Goal: Task Accomplishment & Management: Complete application form

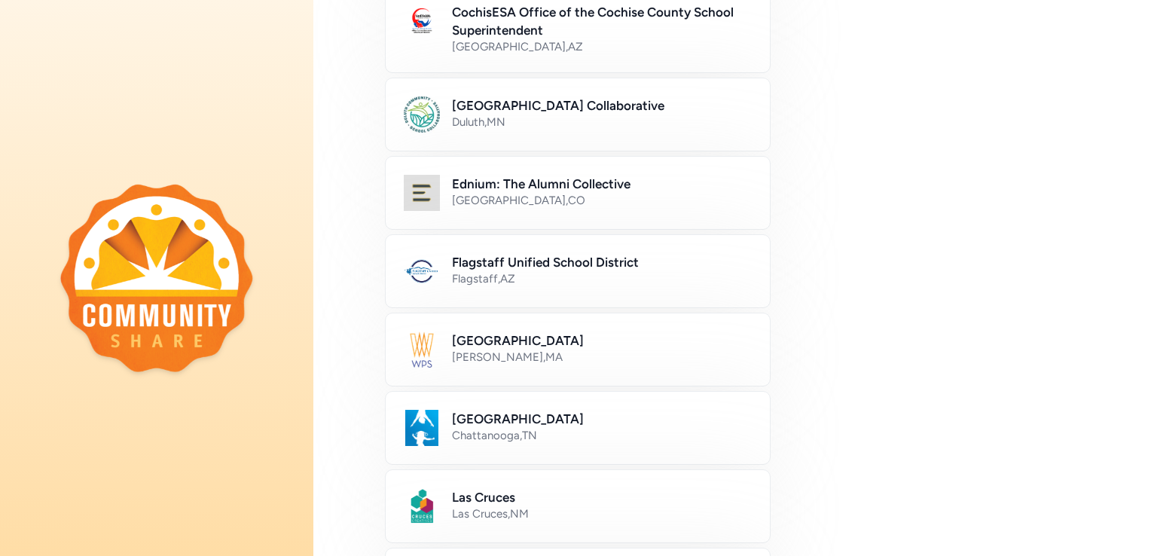
scroll to position [142, 0]
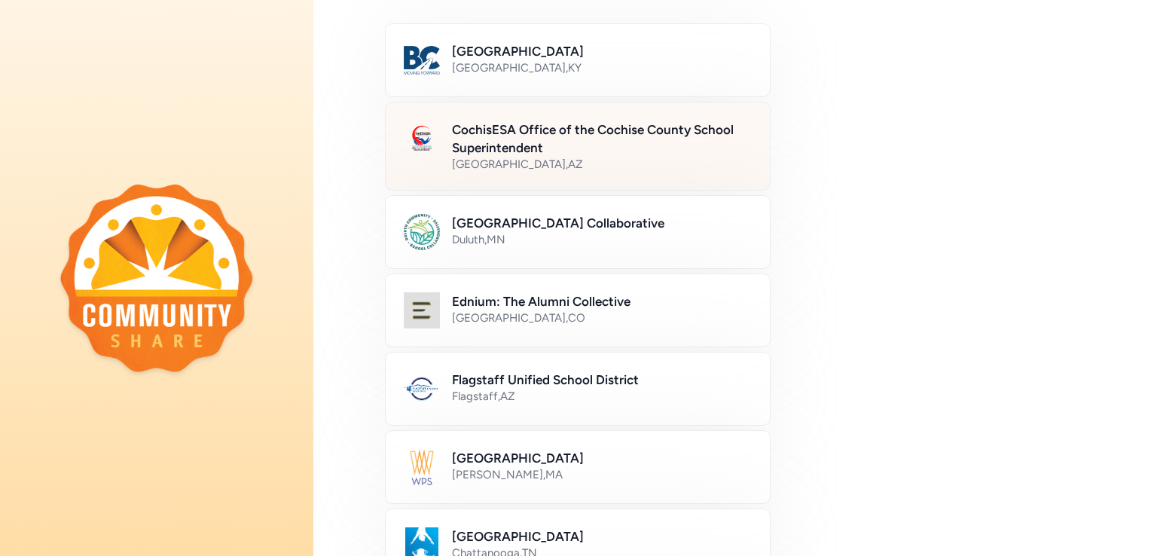
click at [554, 163] on div "[GEOGRAPHIC_DATA] , [GEOGRAPHIC_DATA]" at bounding box center [602, 164] width 300 height 15
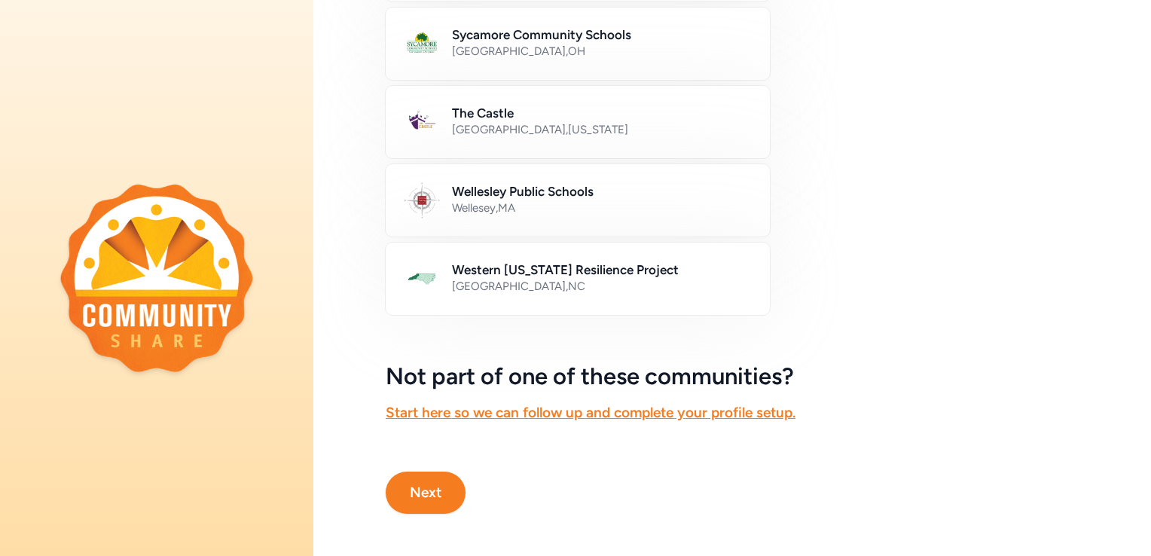
scroll to position [891, 0]
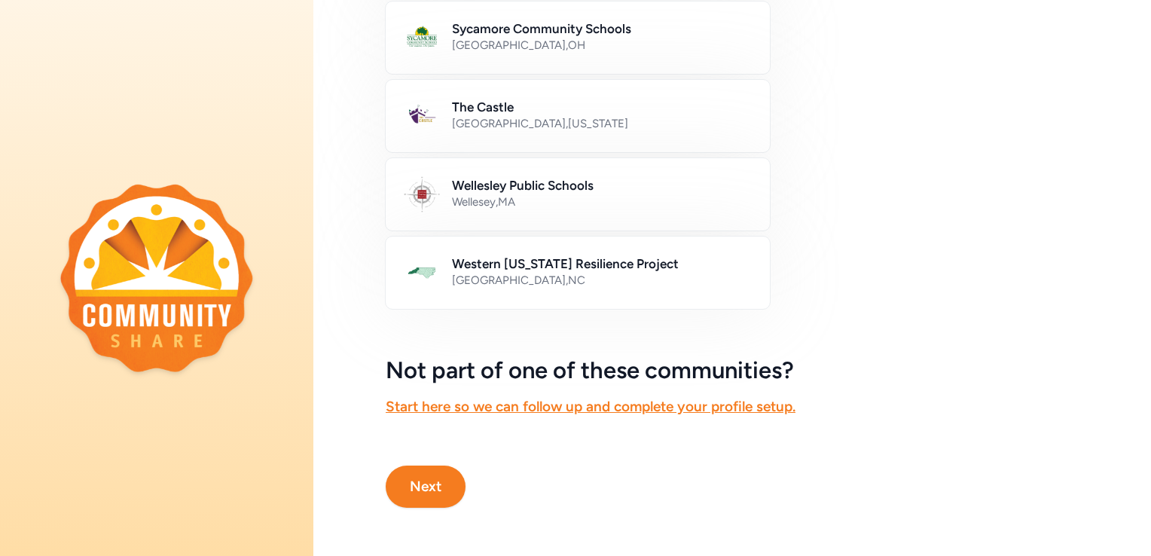
click at [422, 481] on button "Next" at bounding box center [426, 487] width 80 height 42
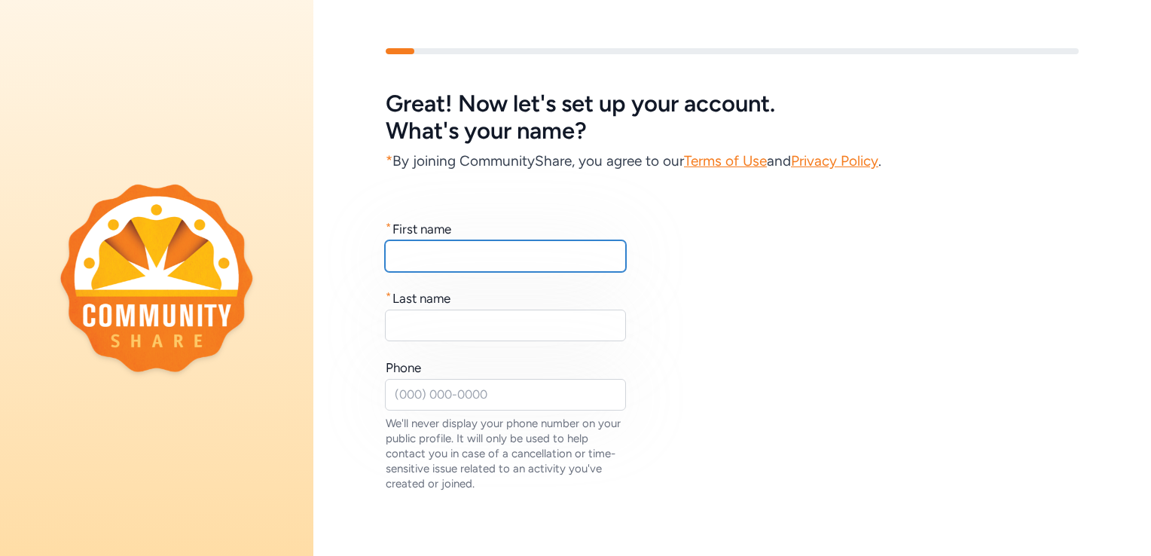
click at [503, 255] on input "text" at bounding box center [505, 256] width 241 height 32
type input "Amanda"
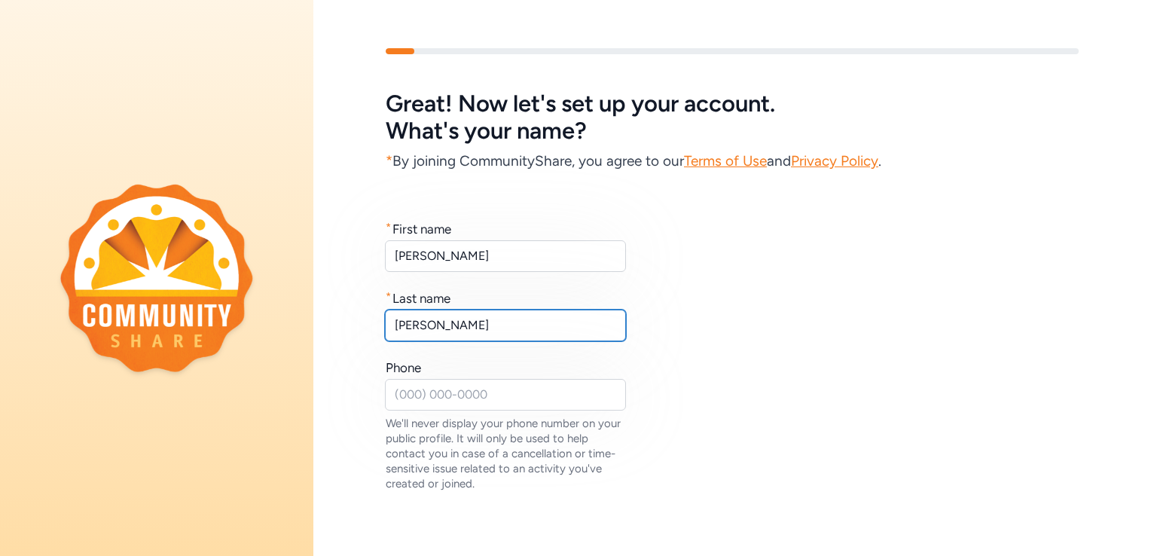
type input "Rubio"
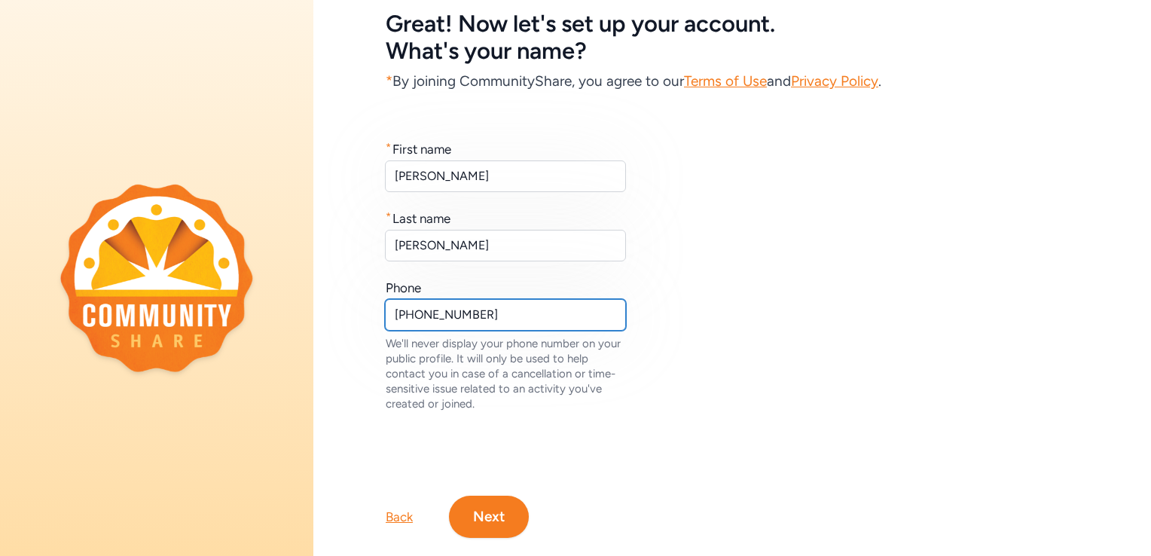
scroll to position [121, 0]
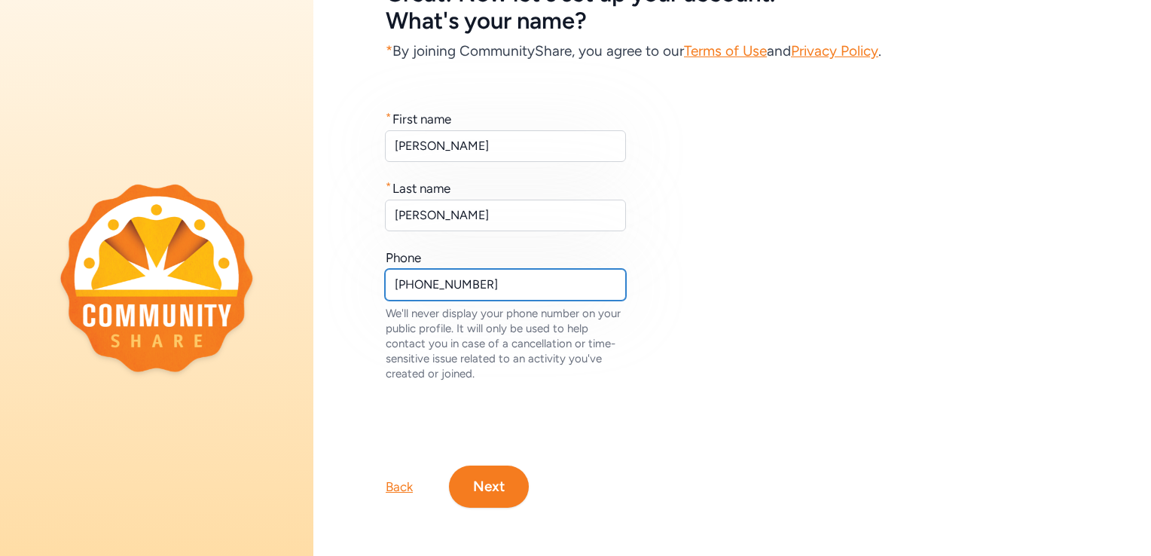
type input "520-220-6772"
click at [509, 470] on button "Next" at bounding box center [489, 487] width 80 height 42
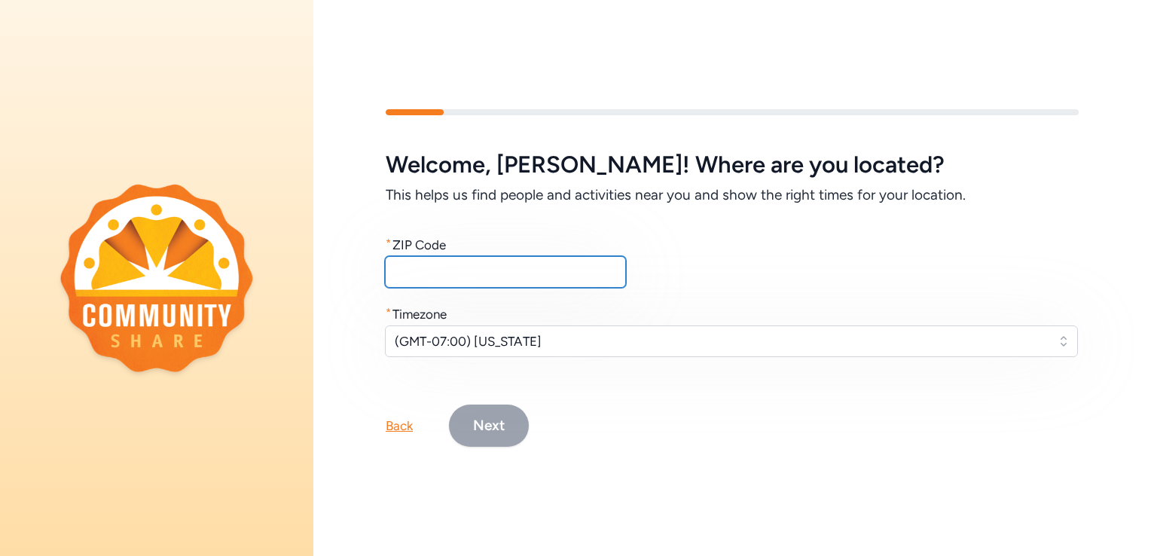
click at [507, 267] on input "text" at bounding box center [505, 272] width 241 height 32
click at [572, 274] on input "text" at bounding box center [505, 272] width 241 height 32
type input "85610"
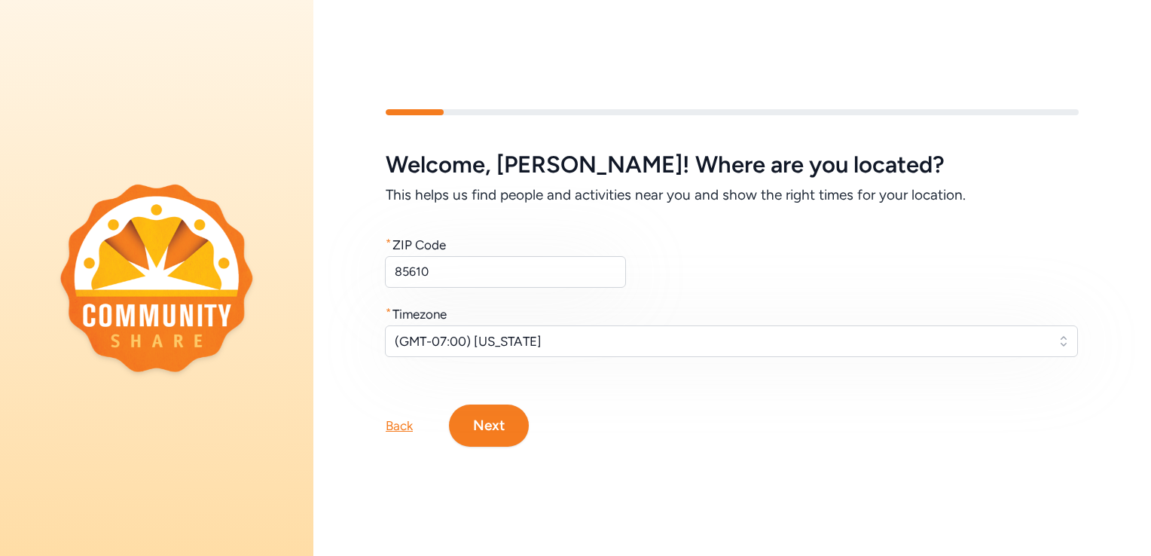
click at [499, 426] on button "Next" at bounding box center [489, 426] width 80 height 42
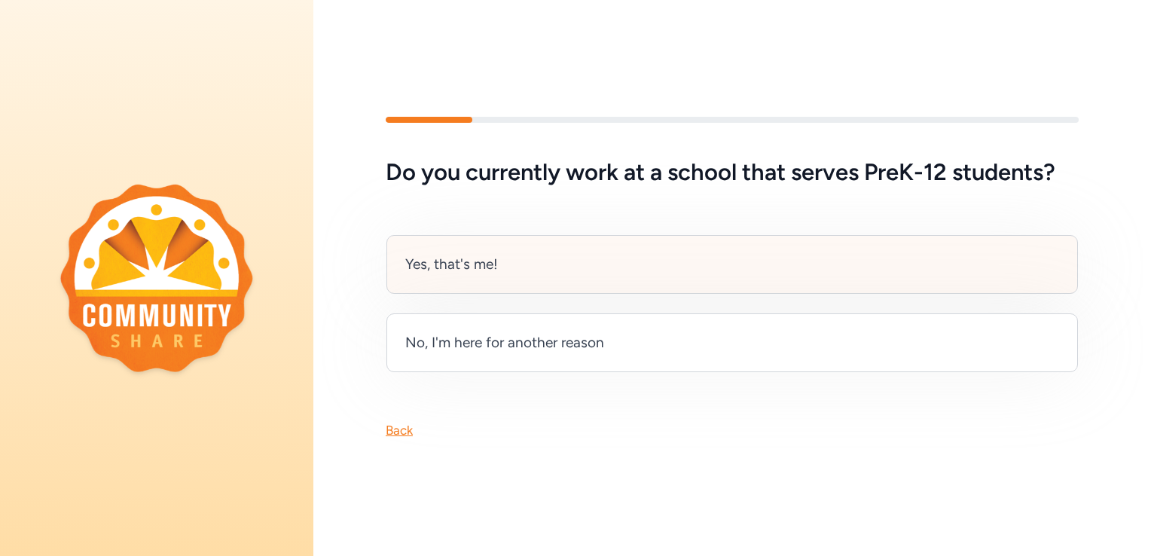
click at [523, 243] on div "Yes, that's me!" at bounding box center [732, 264] width 692 height 59
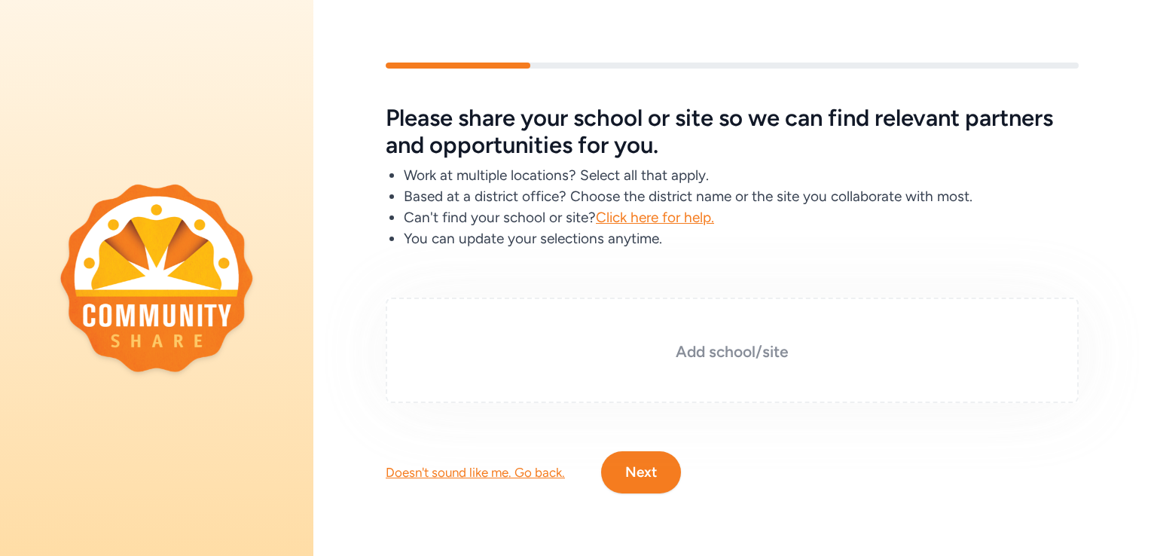
click at [616, 318] on div "Add school/site" at bounding box center [732, 350] width 693 height 105
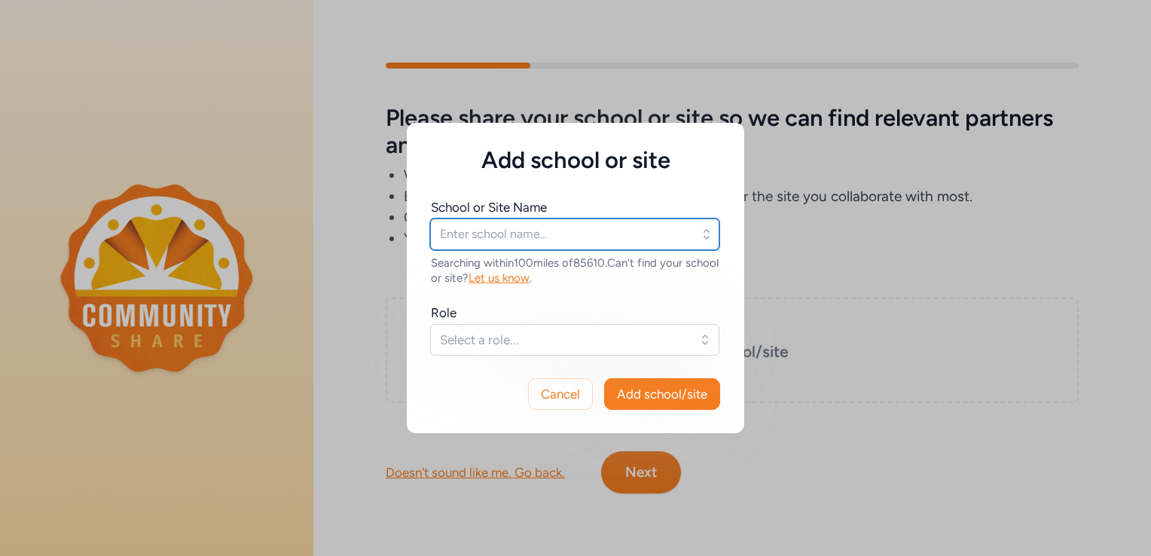
click at [649, 233] on input "text" at bounding box center [574, 234] width 289 height 32
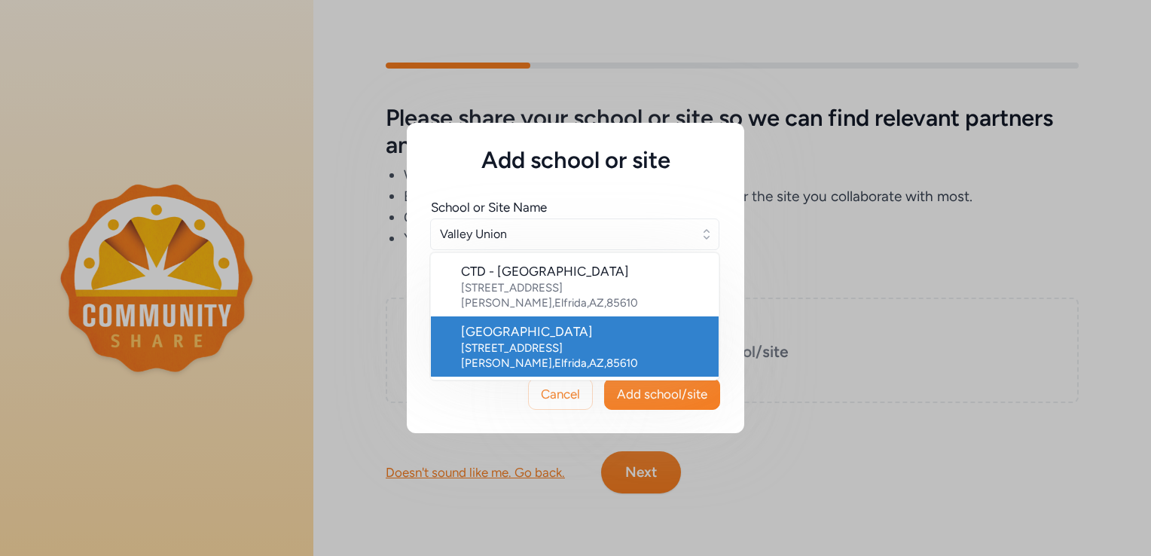
click at [618, 341] on div "4088 W Jefferson Rd , Elfrida , AZ , 85610" at bounding box center [584, 356] width 246 height 30
type input "Valley Union High School"
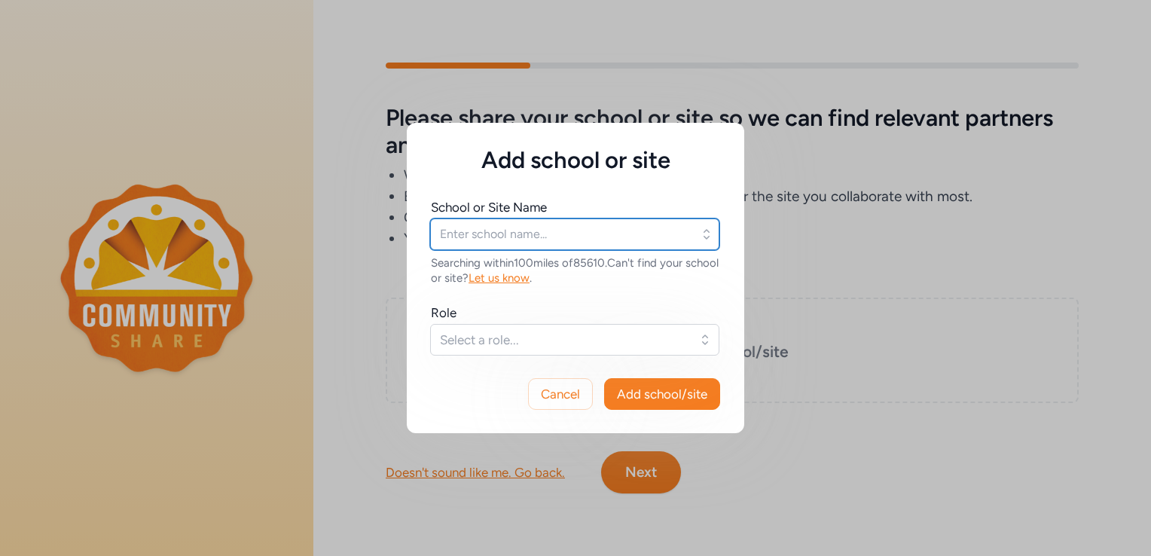
type input "Valley Union High School"
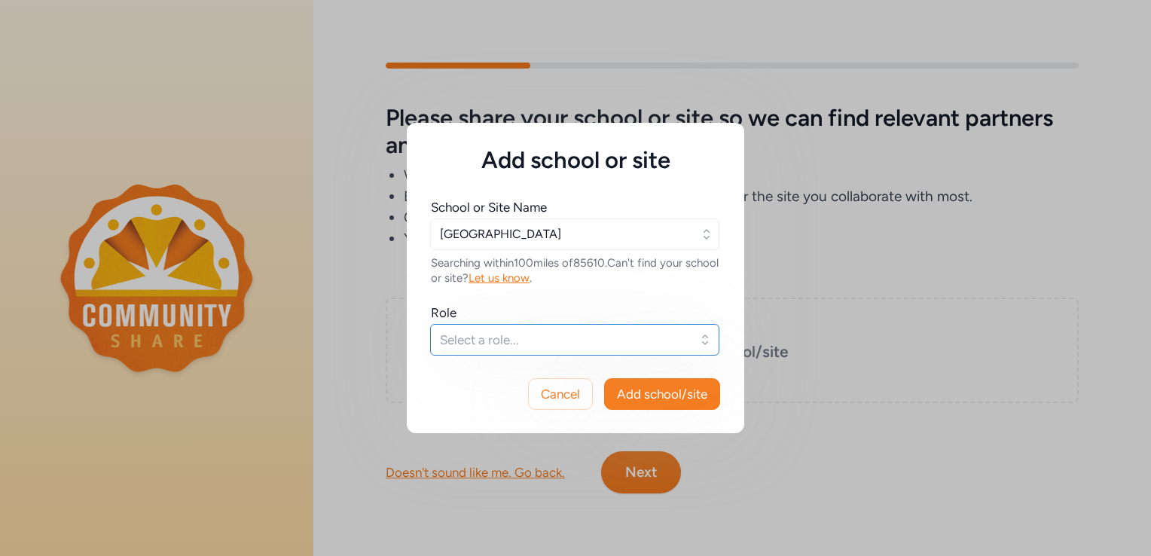
click at [599, 335] on span "Select a role..." at bounding box center [564, 340] width 249 height 18
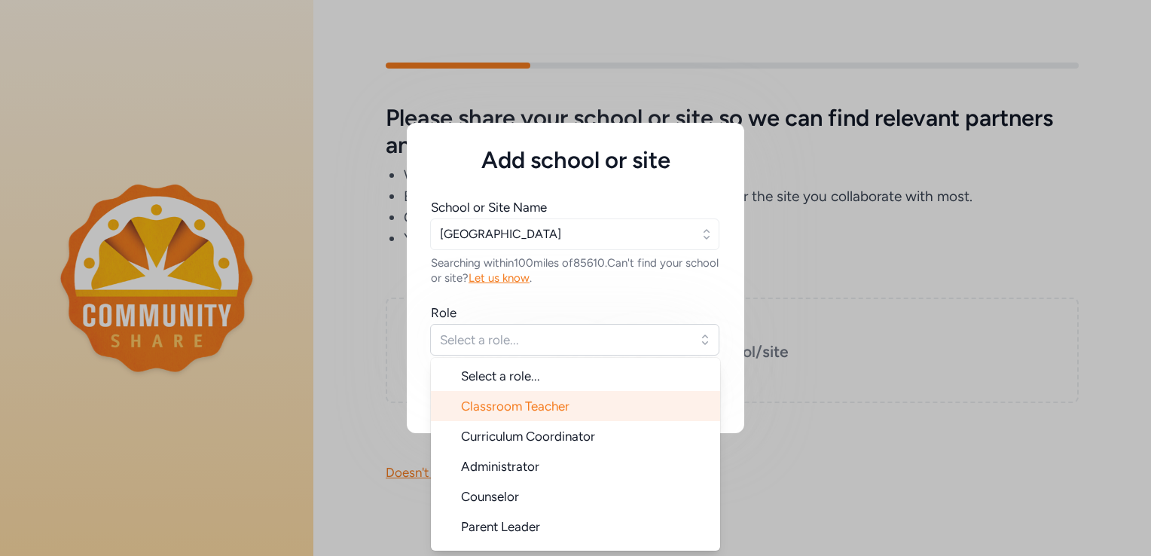
click at [557, 405] on span "Classroom Teacher" at bounding box center [515, 406] width 108 height 15
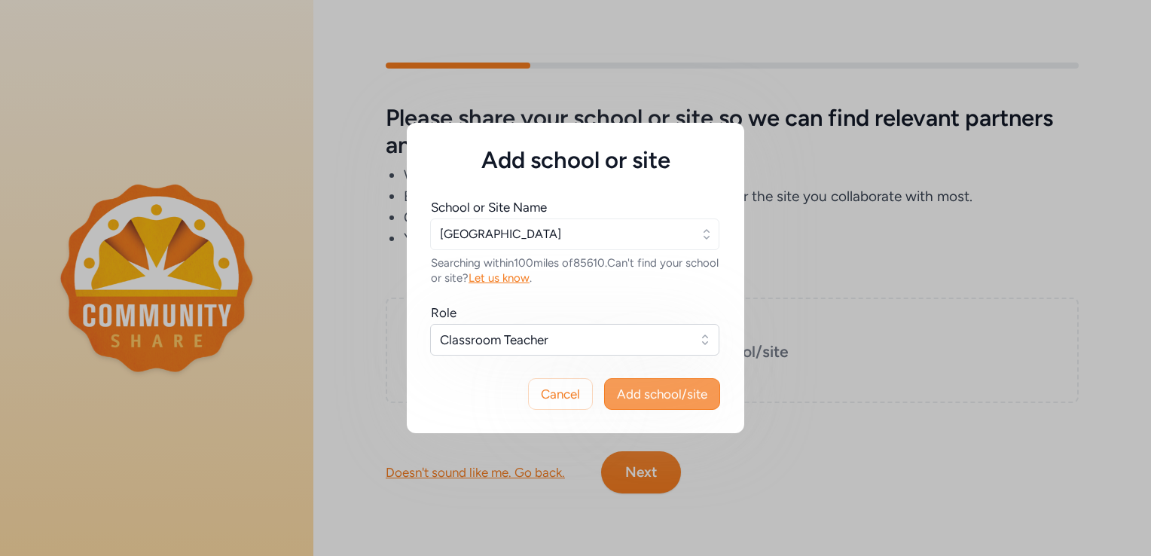
click at [655, 398] on span "Add school/site" at bounding box center [662, 394] width 90 height 18
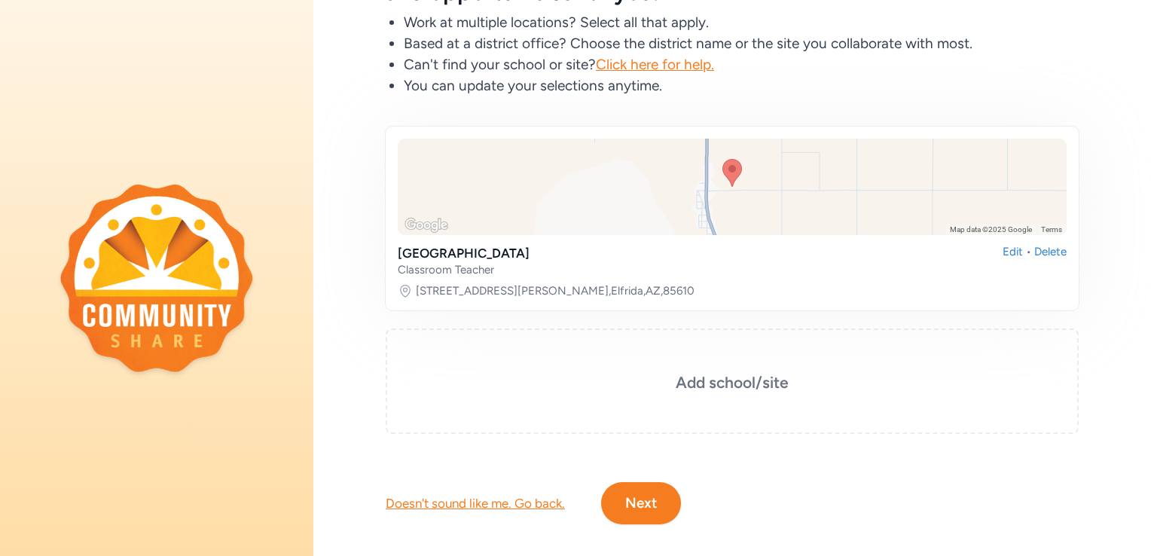
scroll to position [166, 0]
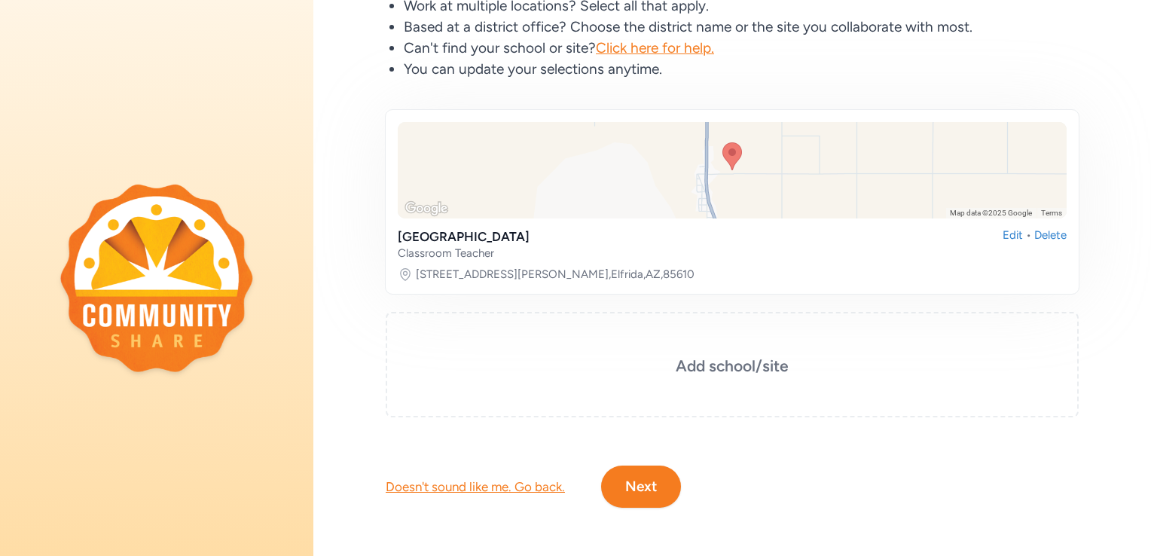
click at [654, 479] on button "Next" at bounding box center [641, 487] width 80 height 42
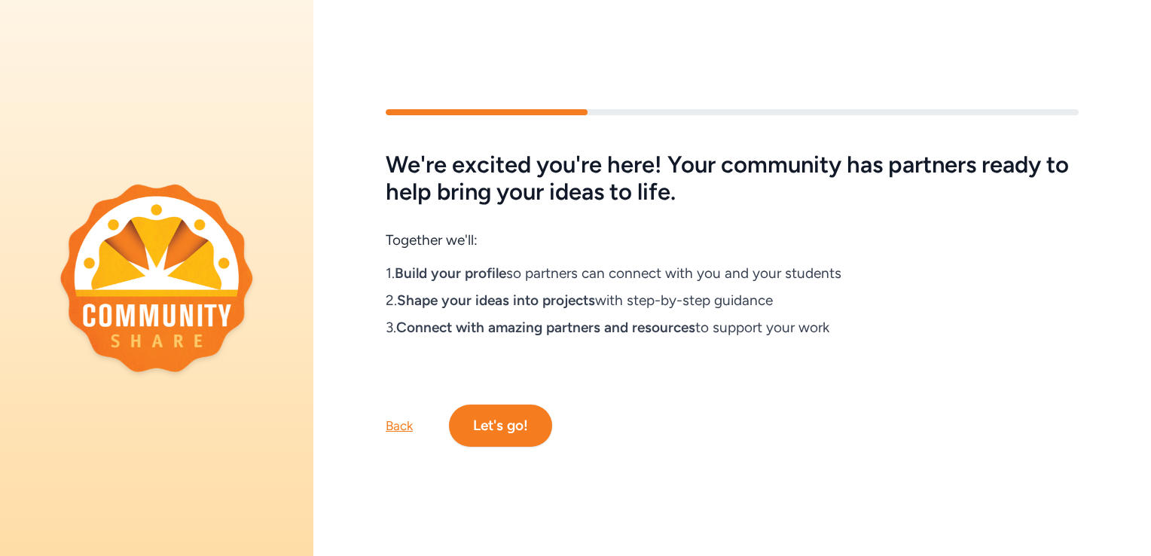
click at [517, 418] on button "Let's go!" at bounding box center [500, 426] width 103 height 42
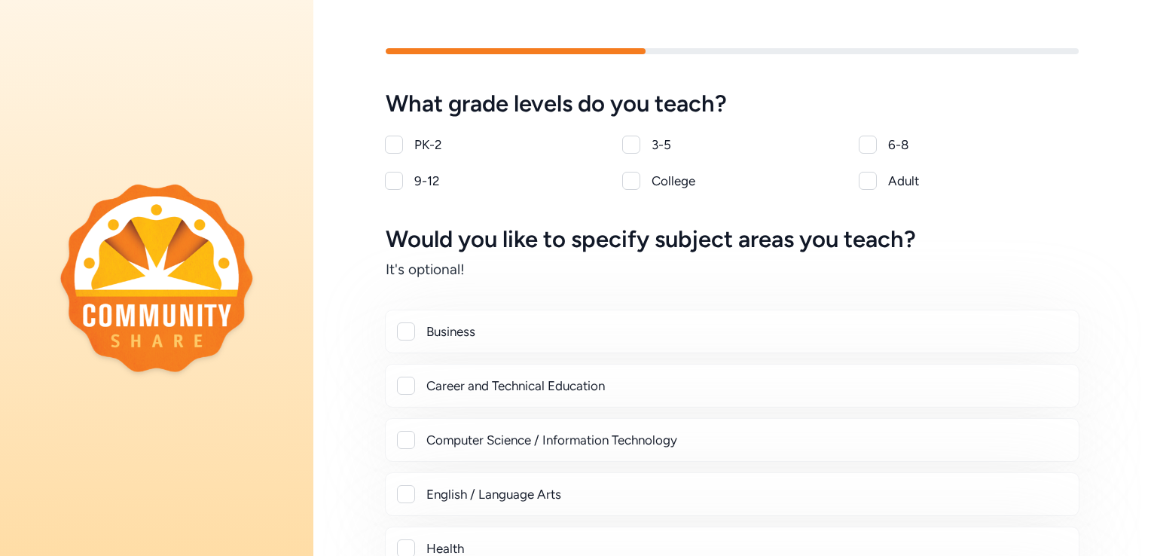
click at [386, 179] on div at bounding box center [394, 181] width 18 height 18
checkbox input "true"
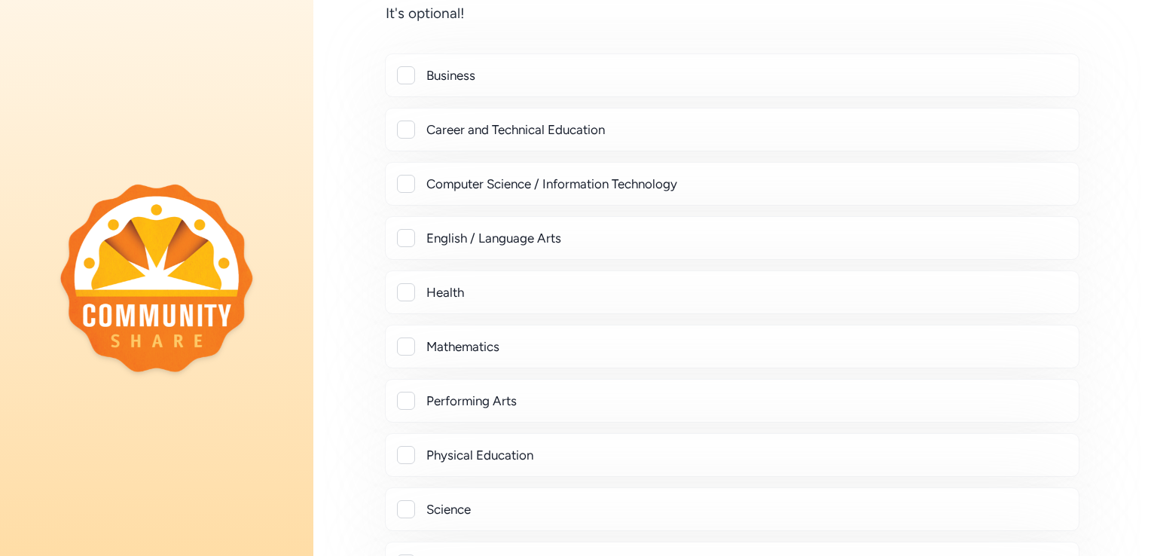
scroll to position [259, 0]
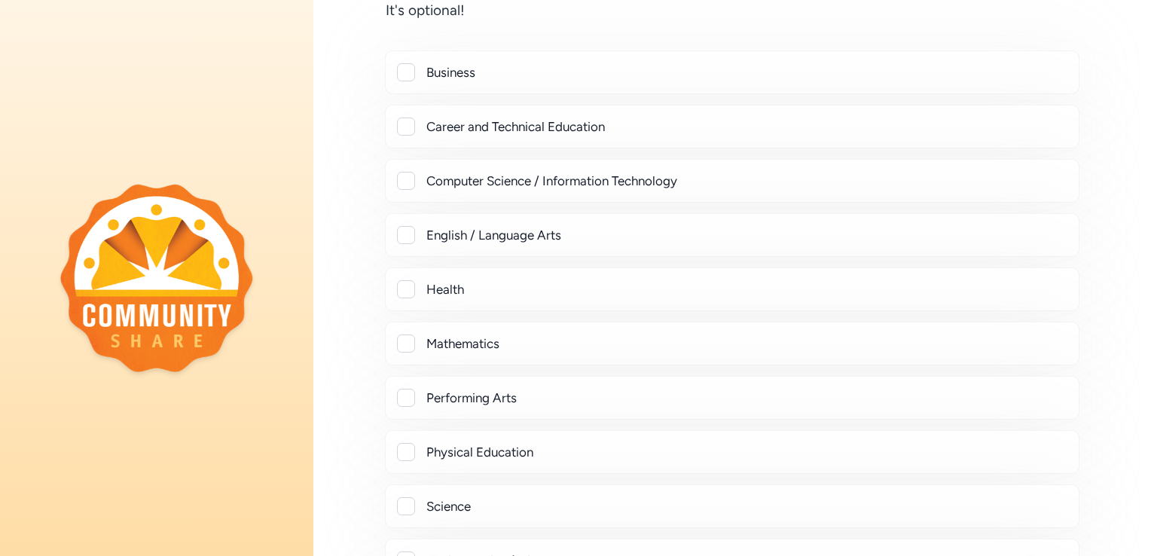
click at [405, 71] on div at bounding box center [406, 72] width 18 height 18
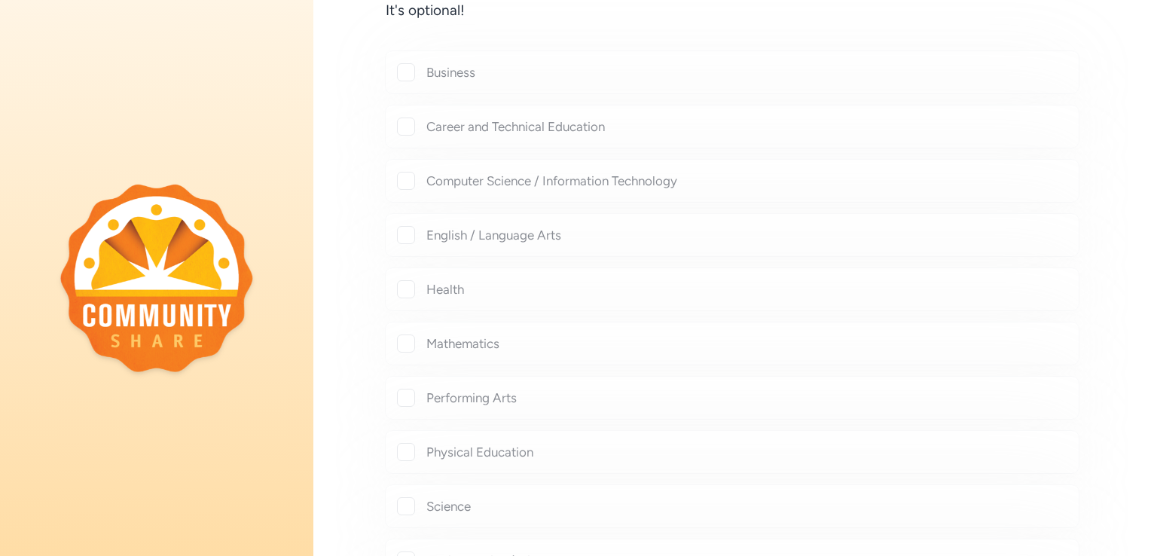
checkbox input "true"
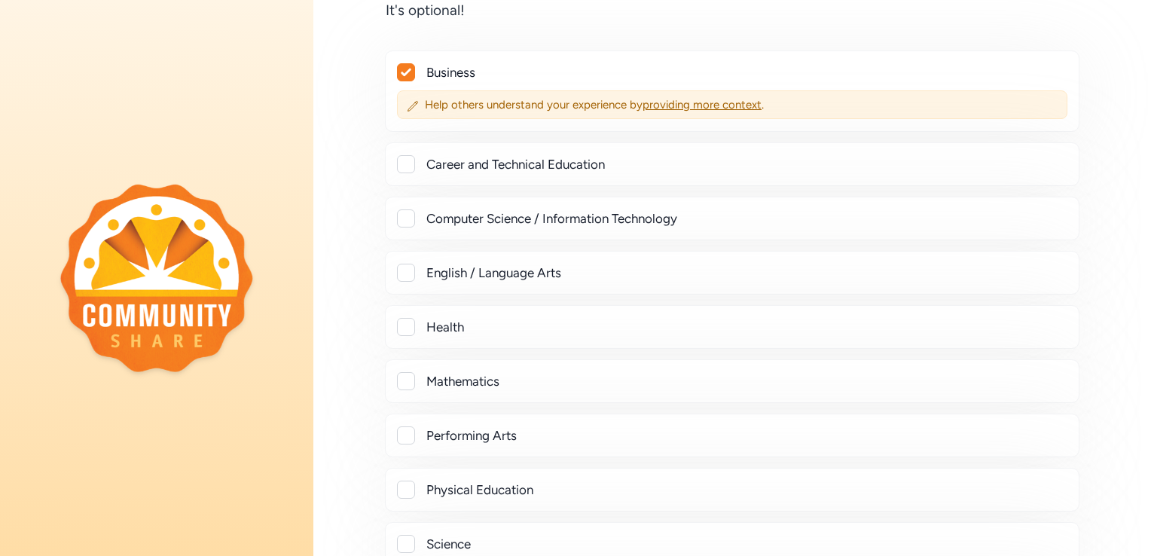
click at [405, 375] on div at bounding box center [406, 381] width 18 height 18
checkbox input "true"
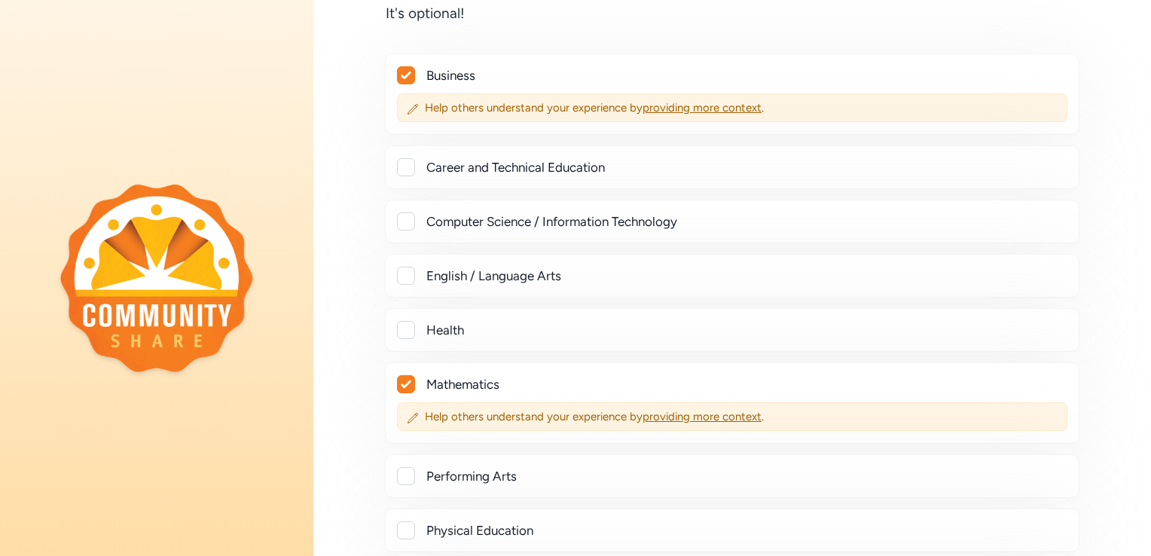
scroll to position [256, 0]
click at [698, 106] on span "providing more context" at bounding box center [702, 108] width 119 height 14
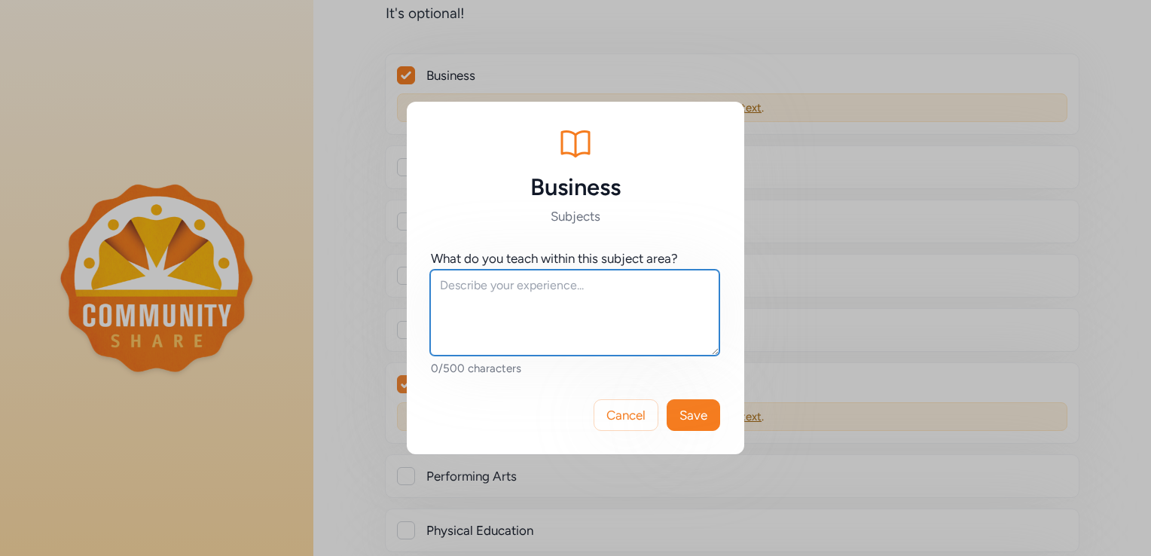
click at [629, 306] on textarea at bounding box center [574, 313] width 289 height 86
type textarea "Business Math and Financial Literacy. Budgeting."
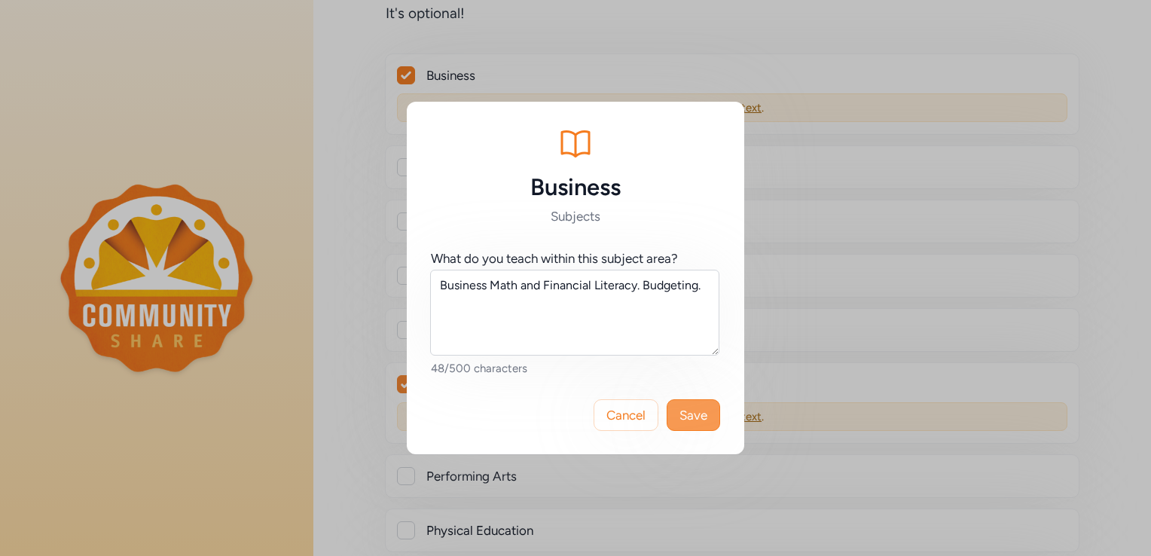
click at [691, 408] on span "Save" at bounding box center [694, 415] width 28 height 18
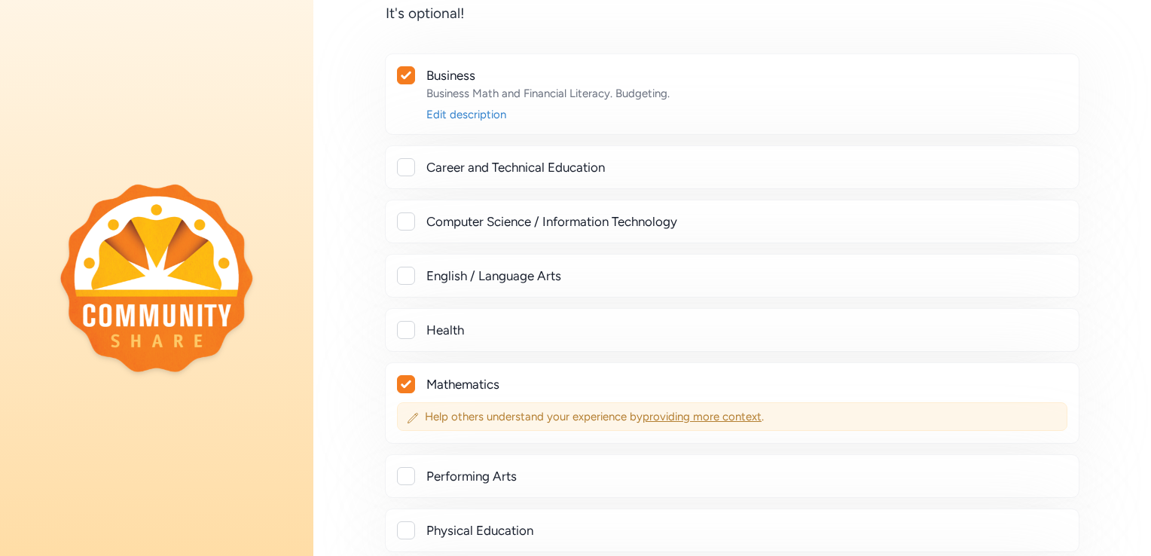
click at [695, 412] on span "providing more context" at bounding box center [702, 417] width 119 height 14
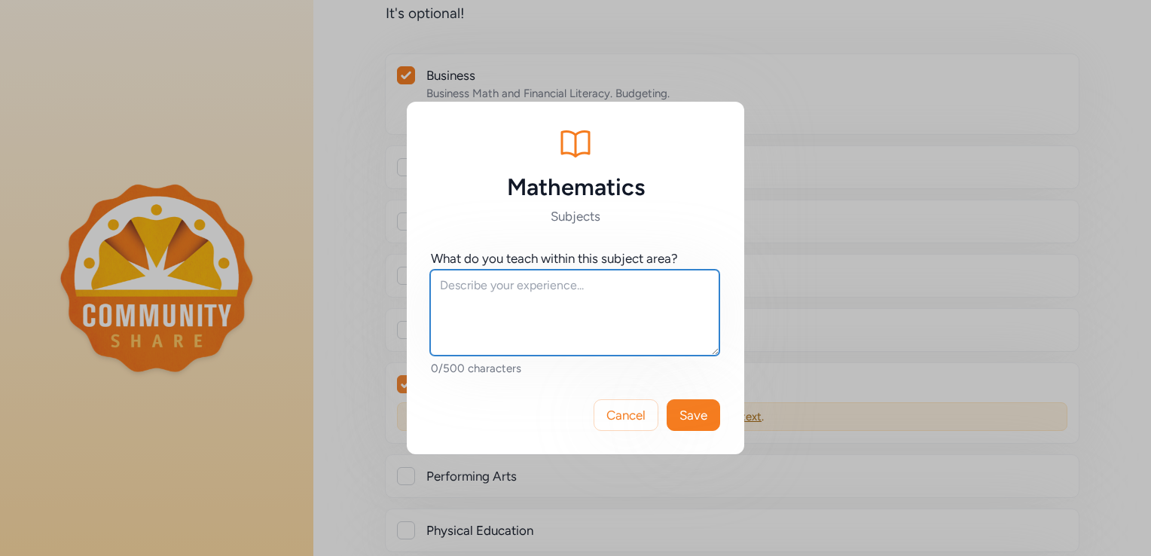
click at [650, 318] on textarea at bounding box center [574, 313] width 289 height 86
type textarea "I"
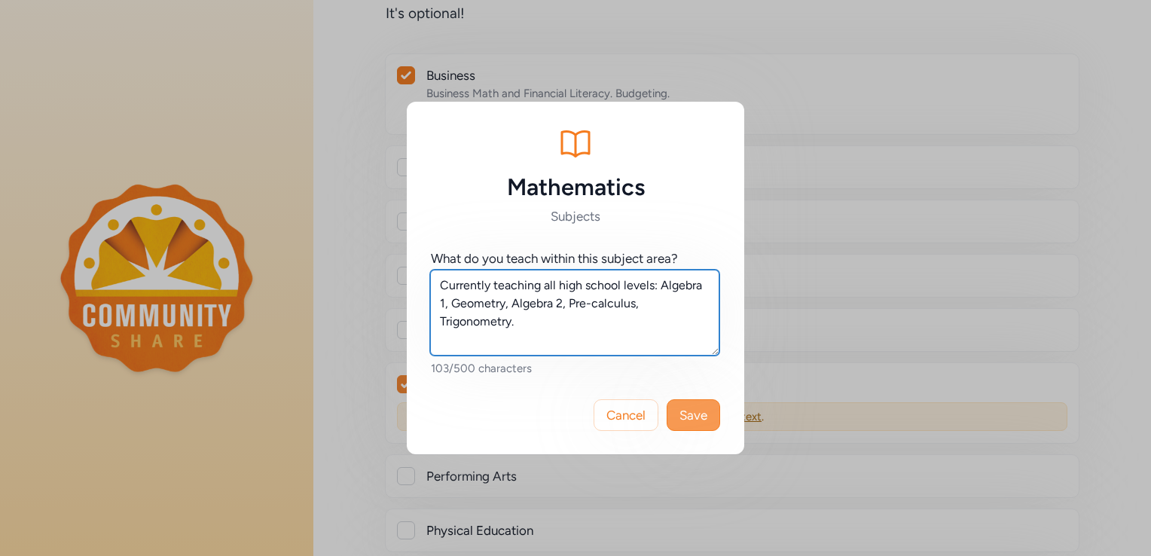
type textarea "Currently teaching all high school levels: Algebra 1, Geometry, Algebra 2, Pre-…"
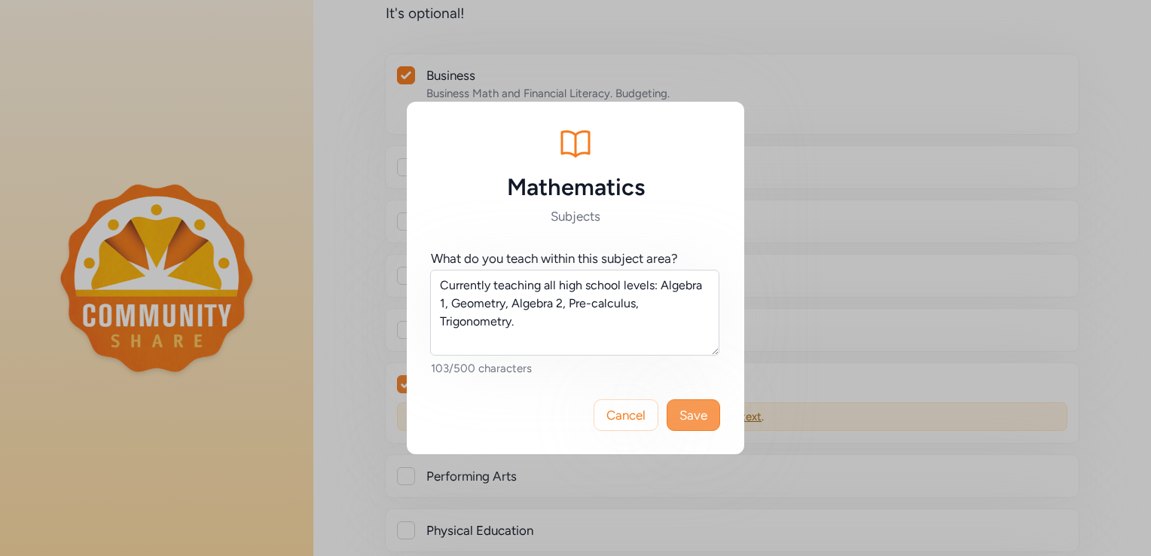
click at [690, 409] on span "Save" at bounding box center [694, 415] width 28 height 18
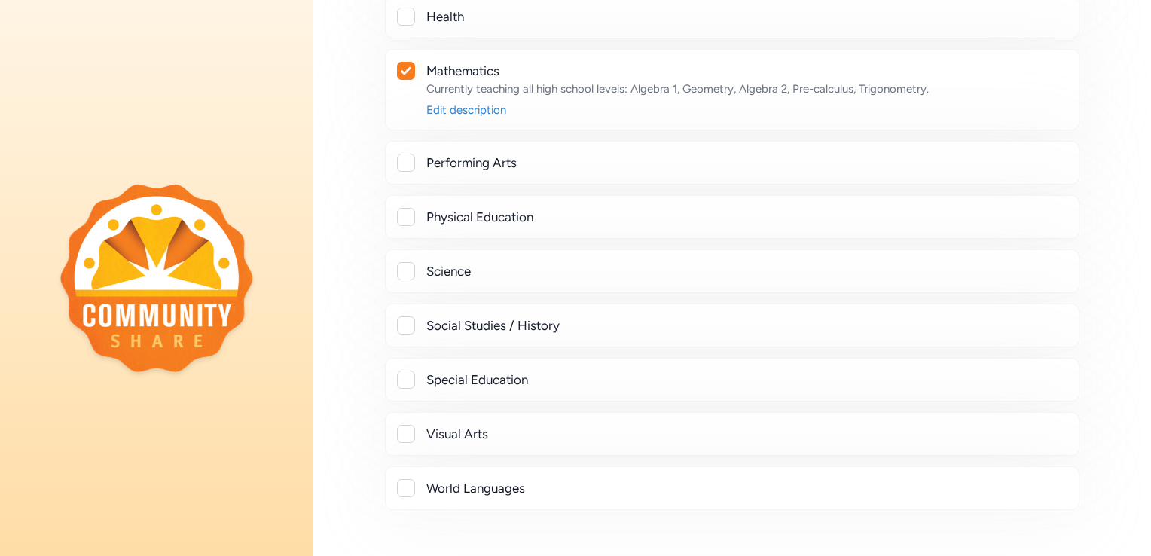
scroll to position [705, 0]
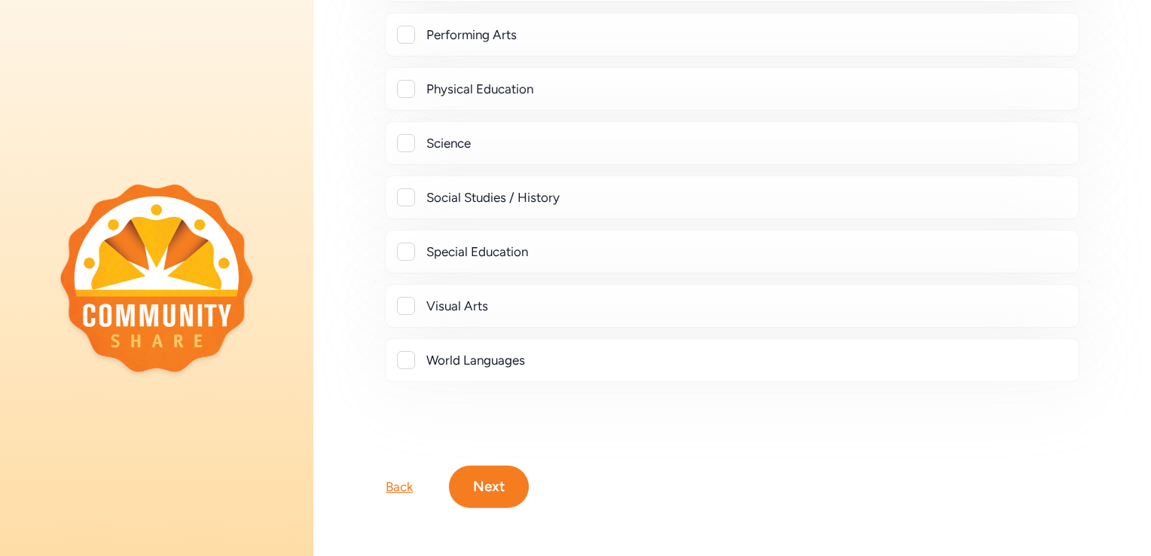
click at [494, 482] on button "Next" at bounding box center [489, 487] width 80 height 42
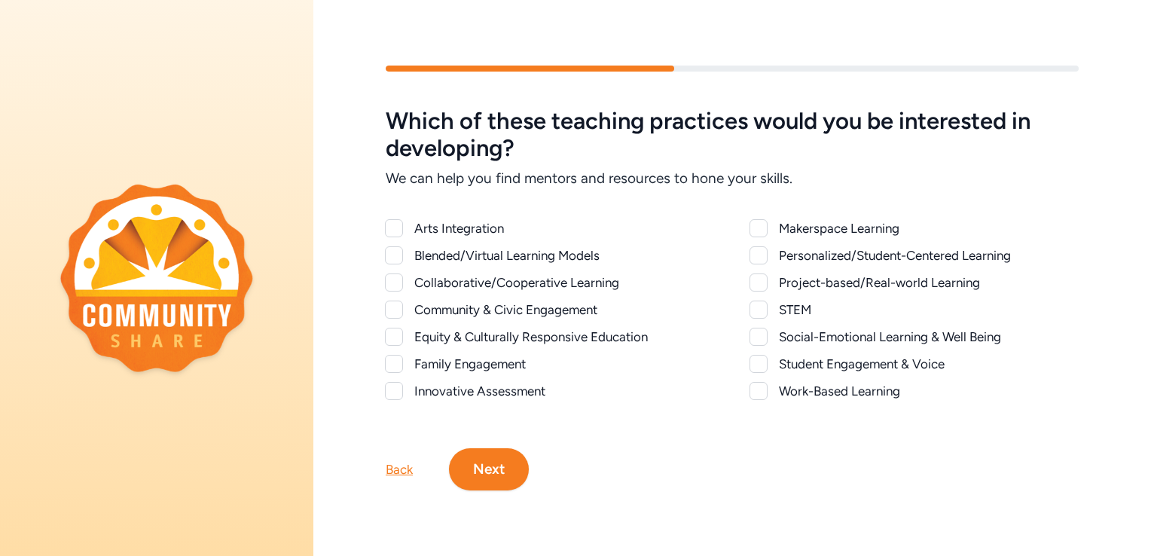
click at [478, 280] on div "Collaborative/Cooperative Learning" at bounding box center [564, 282] width 300 height 18
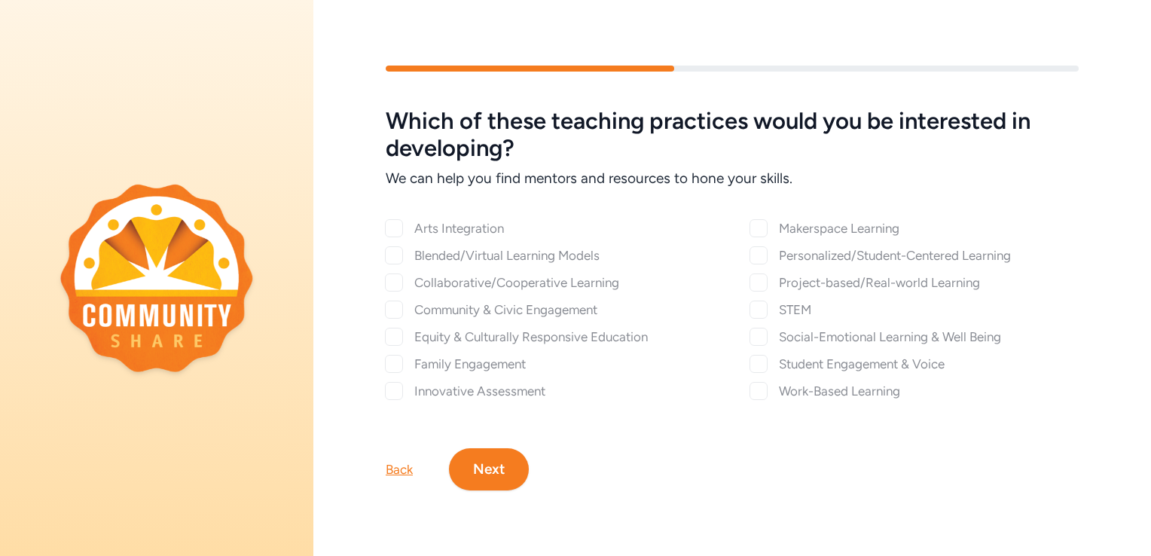
checkbox input "true"
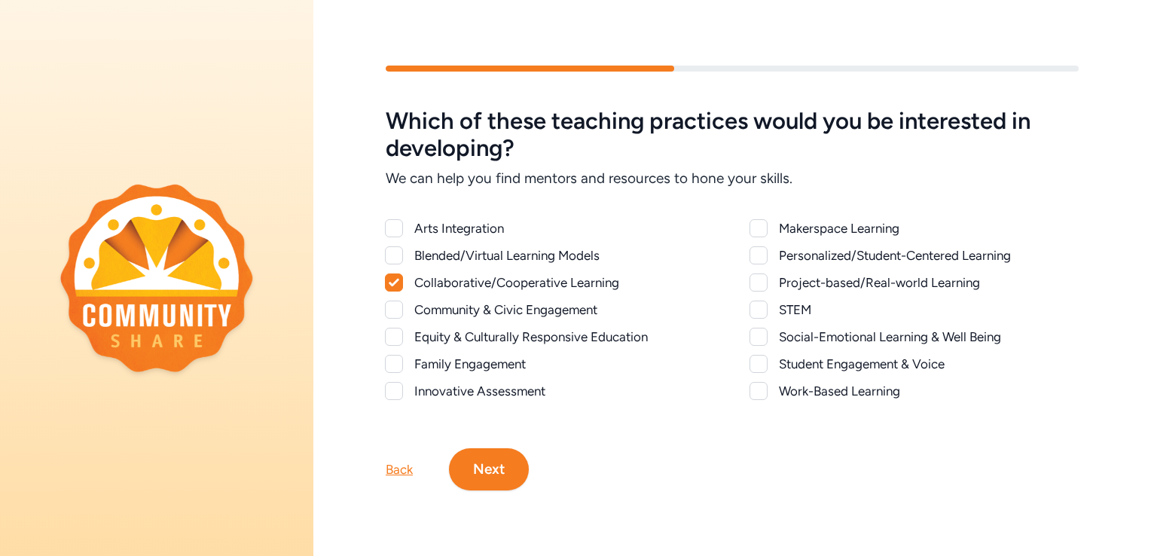
click at [455, 301] on div "Community & Civic Engagement" at bounding box center [564, 310] width 300 height 18
checkbox input "true"
click at [753, 273] on div at bounding box center [759, 282] width 18 height 18
checkbox input "true"
click at [753, 309] on div at bounding box center [759, 310] width 18 height 18
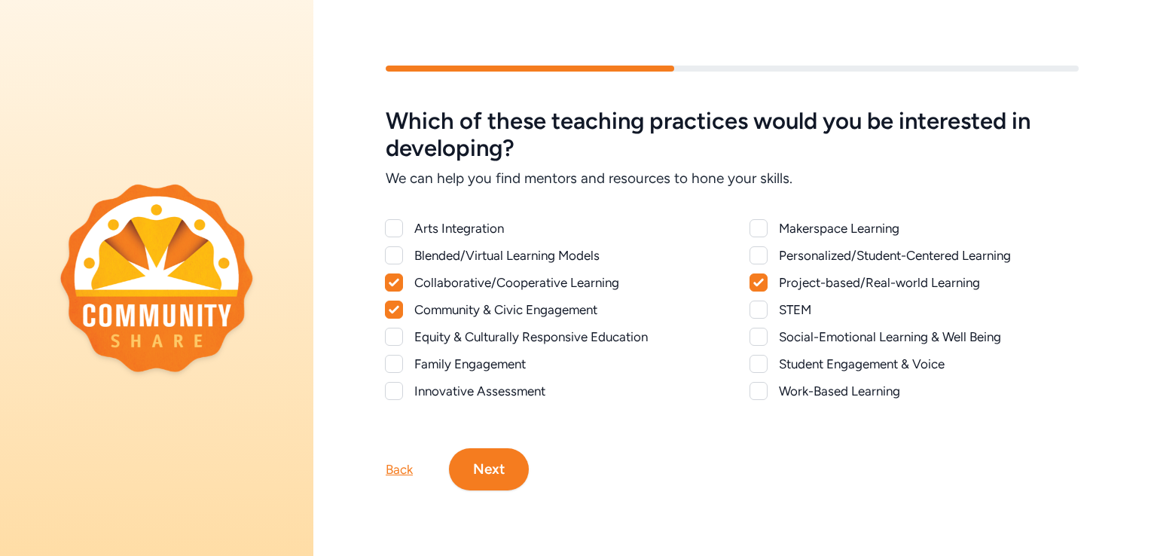
checkbox input "true"
click at [751, 389] on div at bounding box center [759, 391] width 18 height 18
checkbox input "true"
click at [395, 225] on div at bounding box center [394, 228] width 18 height 18
checkbox input "true"
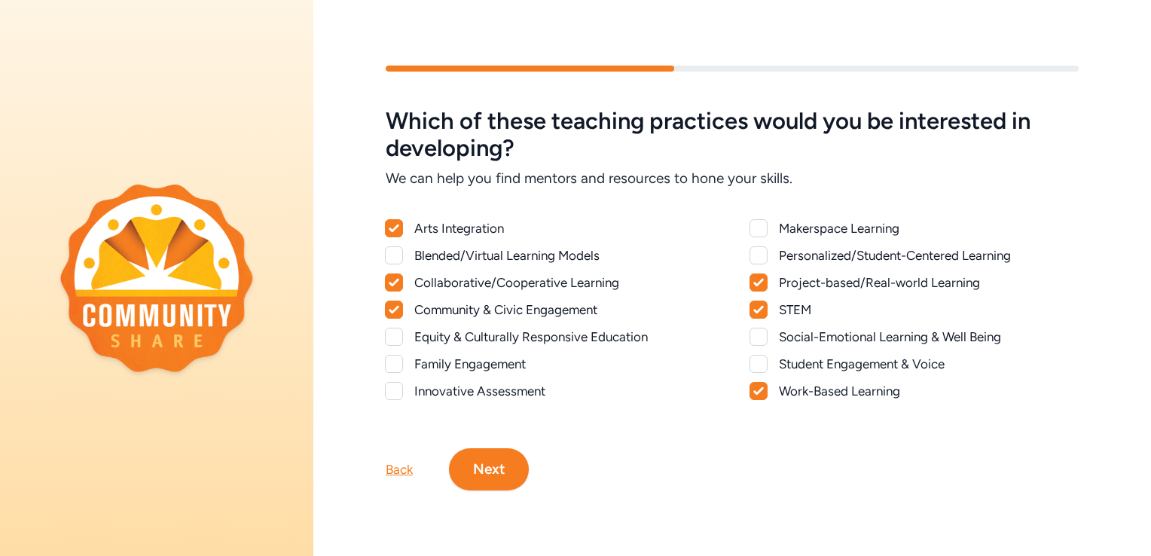
click at [392, 355] on div at bounding box center [394, 364] width 18 height 18
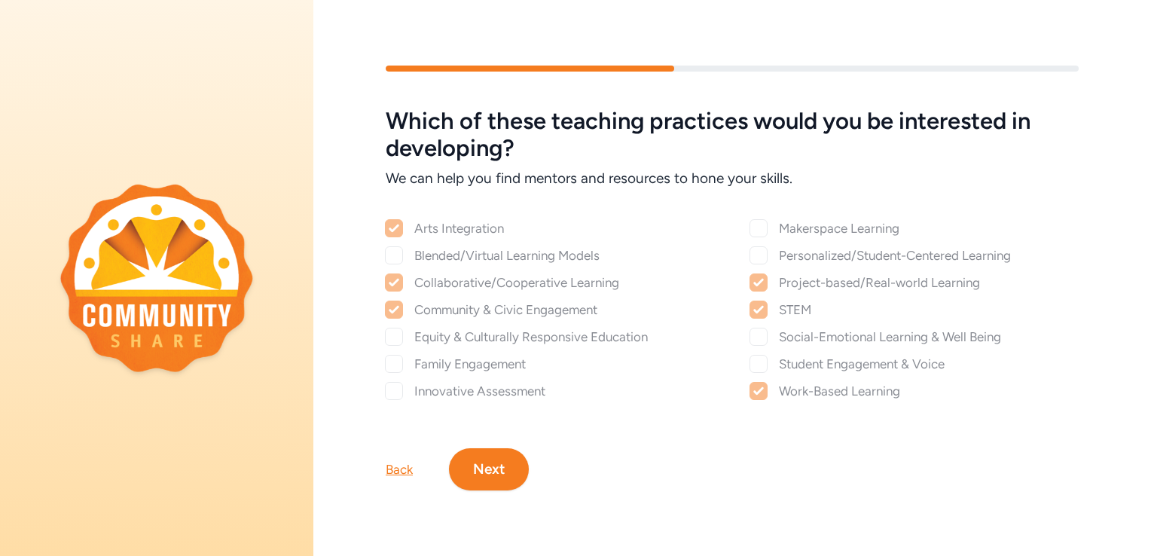
checkbox input "true"
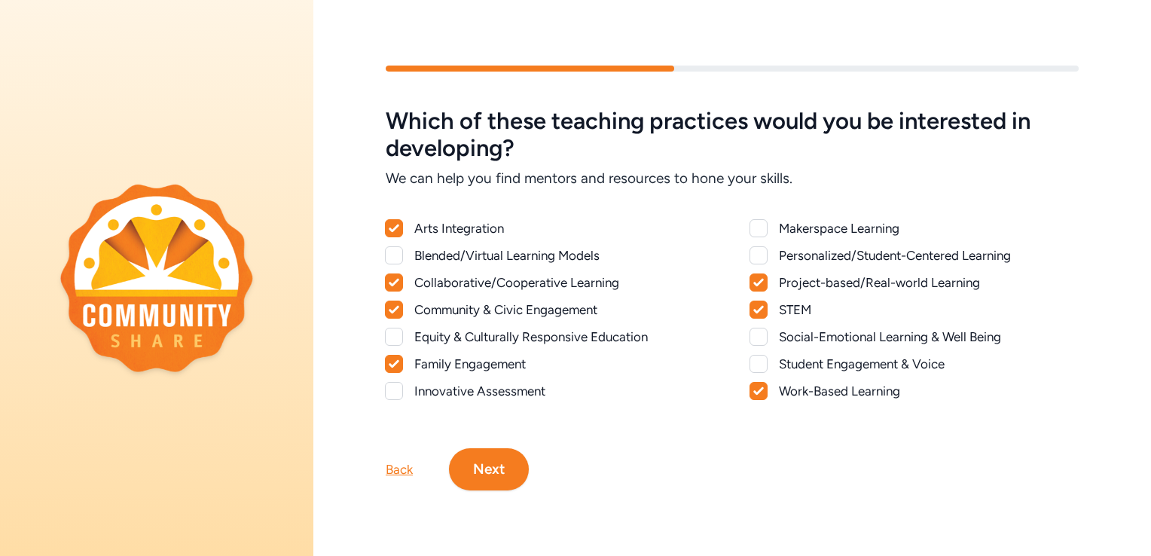
click at [751, 247] on div at bounding box center [759, 255] width 18 height 18
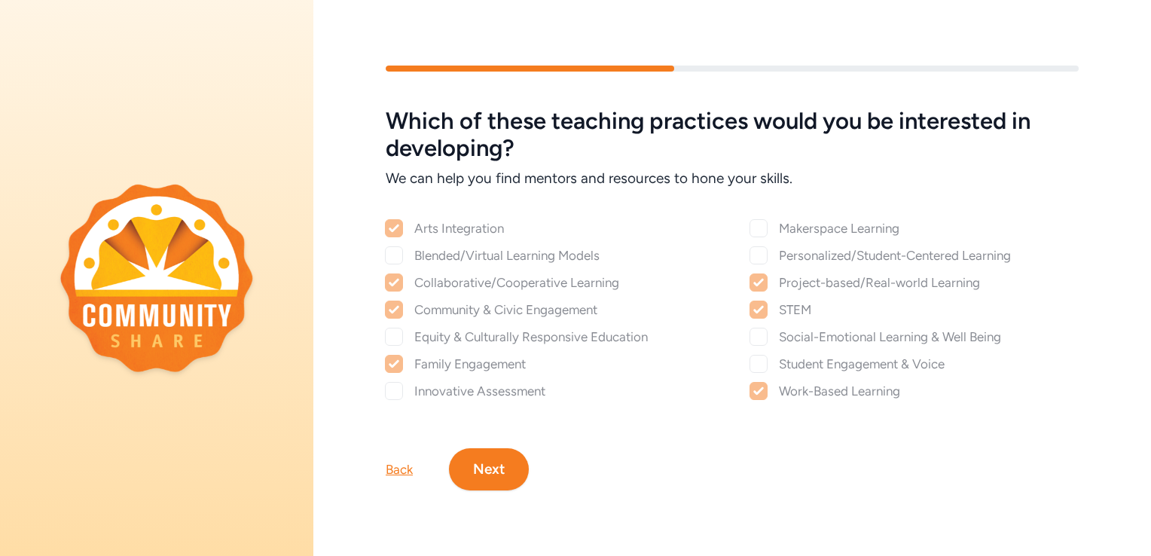
checkbox input "true"
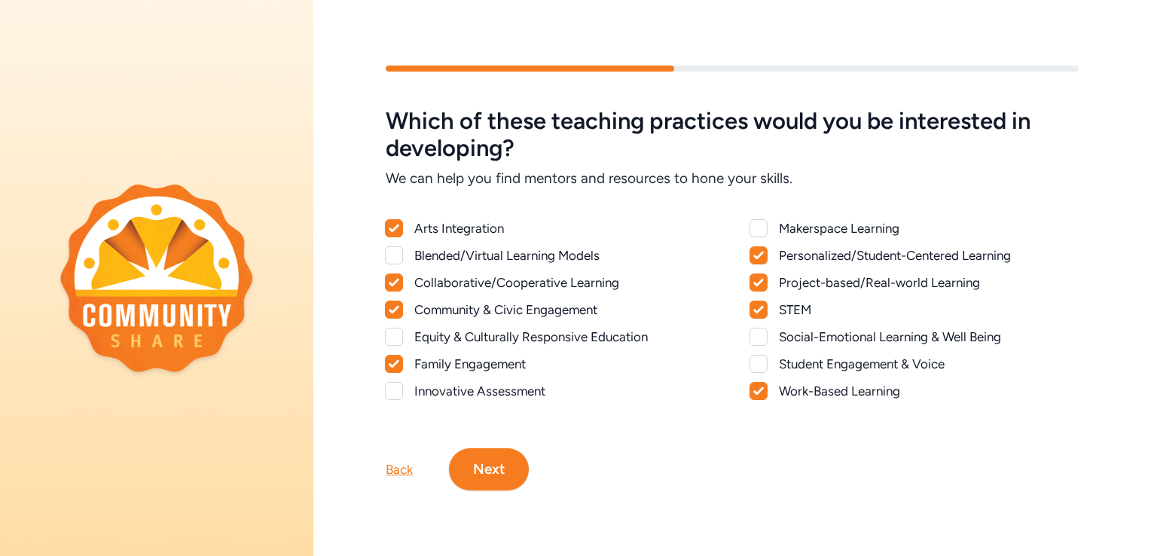
click at [492, 469] on button "Next" at bounding box center [489, 469] width 80 height 42
click at [753, 219] on div at bounding box center [759, 228] width 18 height 18
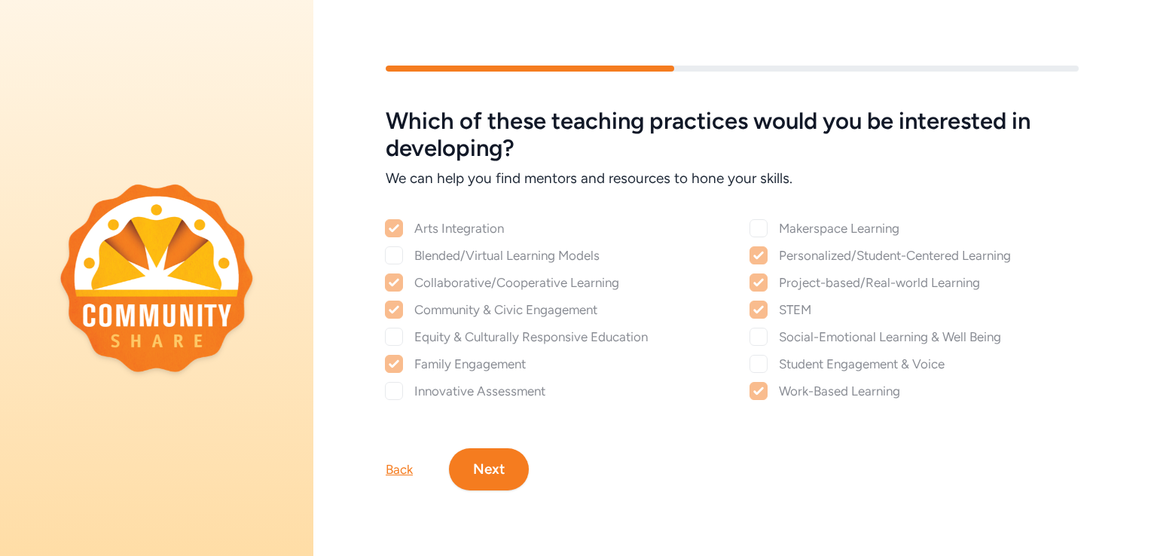
checkbox input "true"
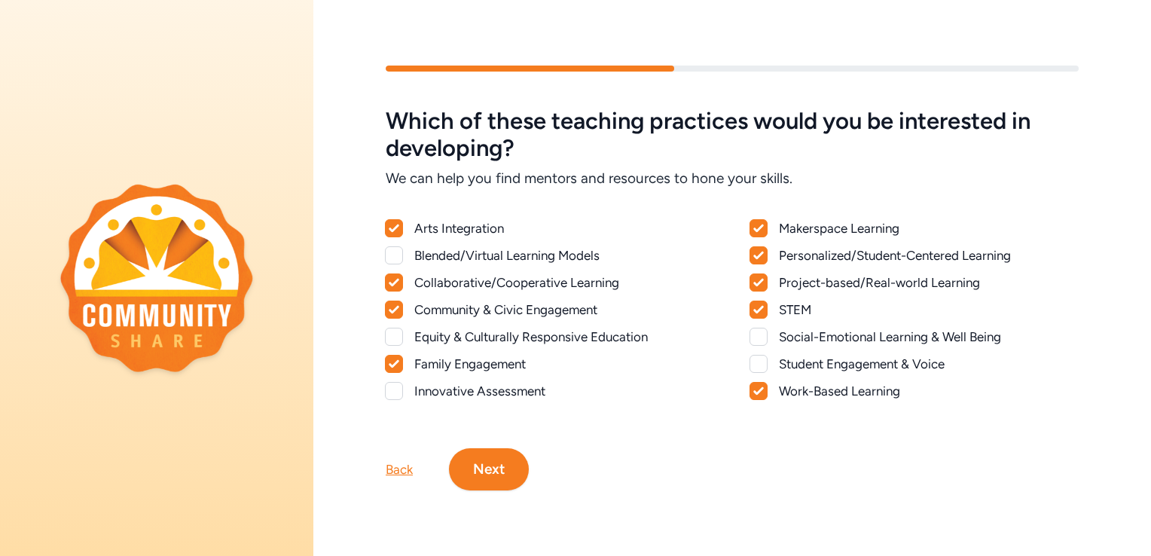
click at [494, 466] on button "Next" at bounding box center [489, 469] width 80 height 42
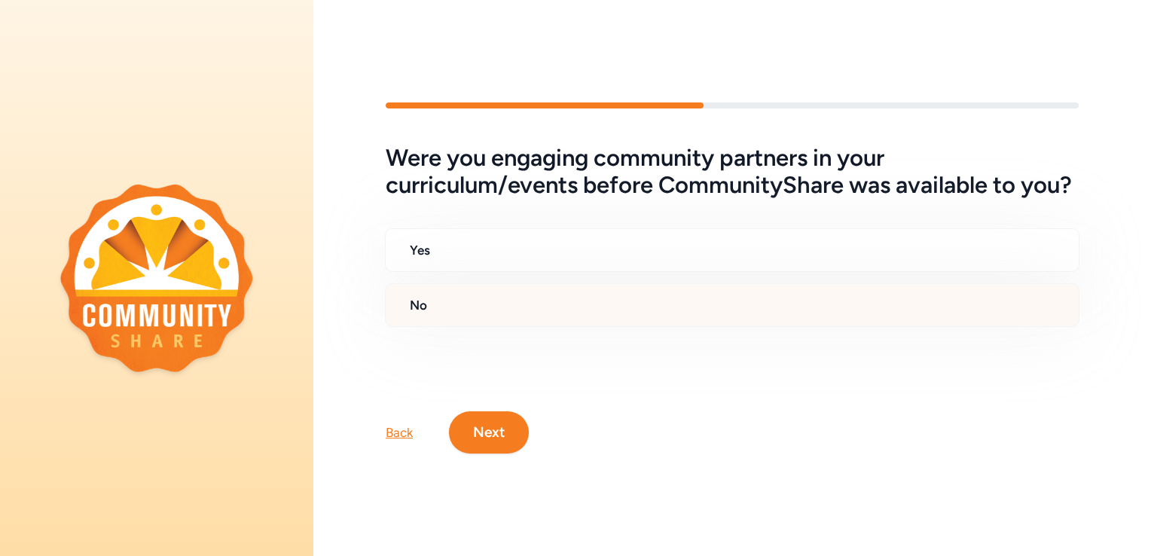
click at [425, 309] on h2 "No" at bounding box center [738, 305] width 657 height 18
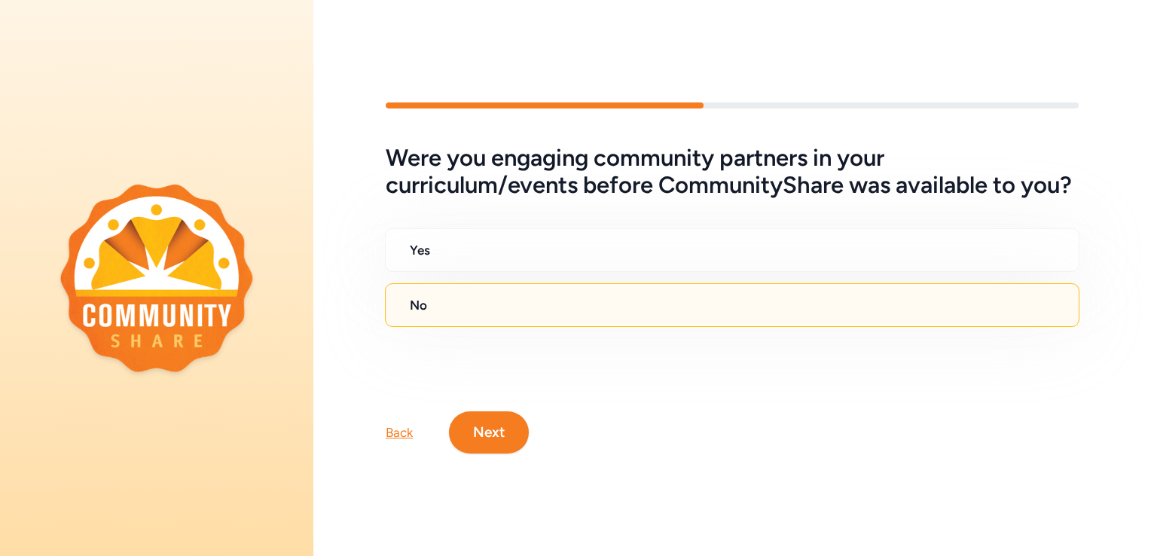
click at [482, 428] on button "Next" at bounding box center [489, 432] width 80 height 42
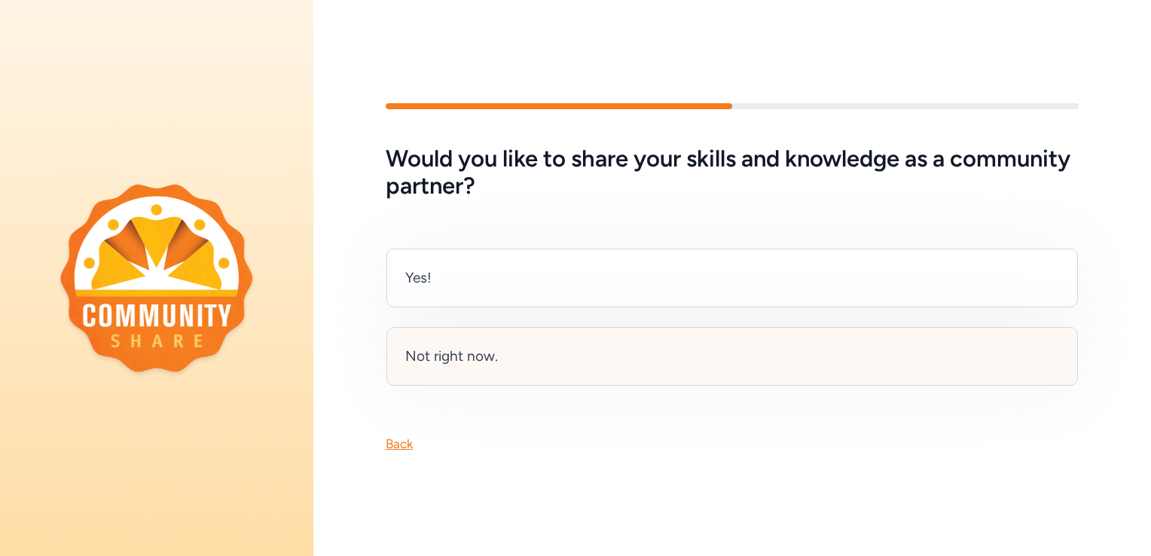
click at [490, 351] on div "Not right now." at bounding box center [451, 356] width 93 height 21
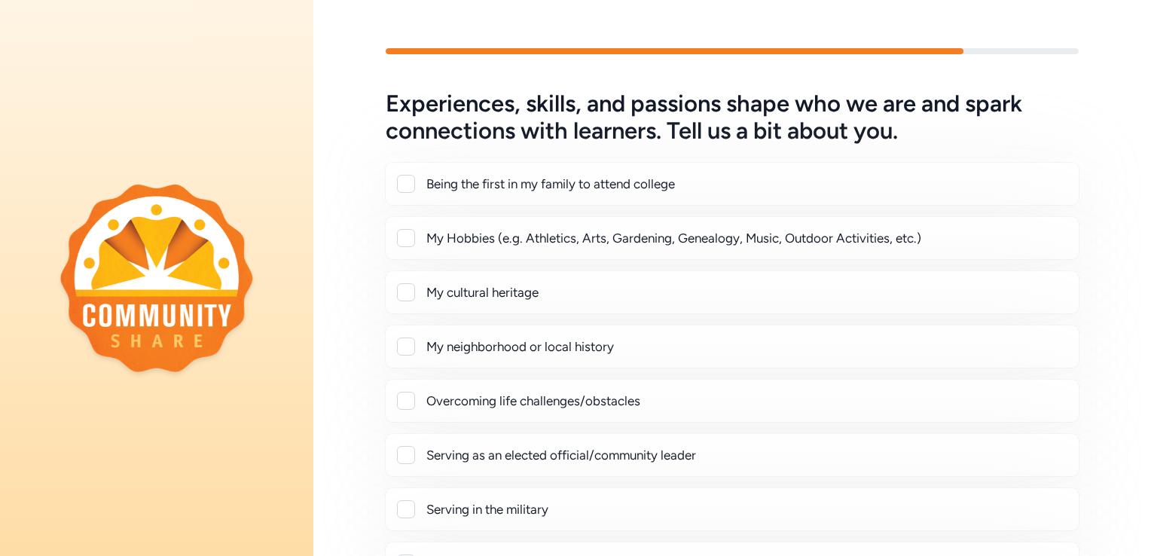
click at [410, 181] on div at bounding box center [406, 184] width 18 height 18
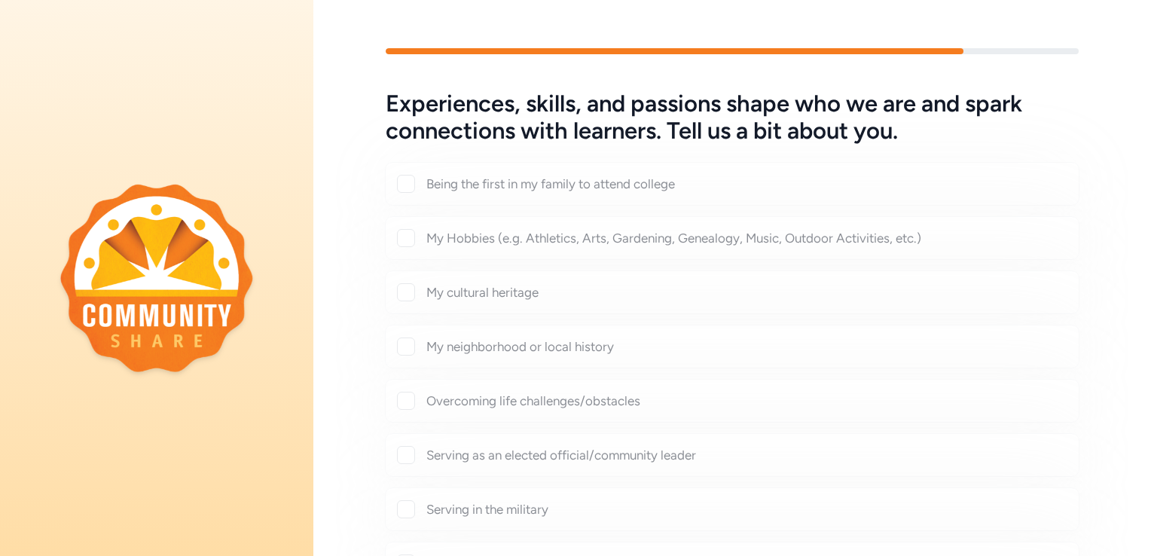
checkbox input "true"
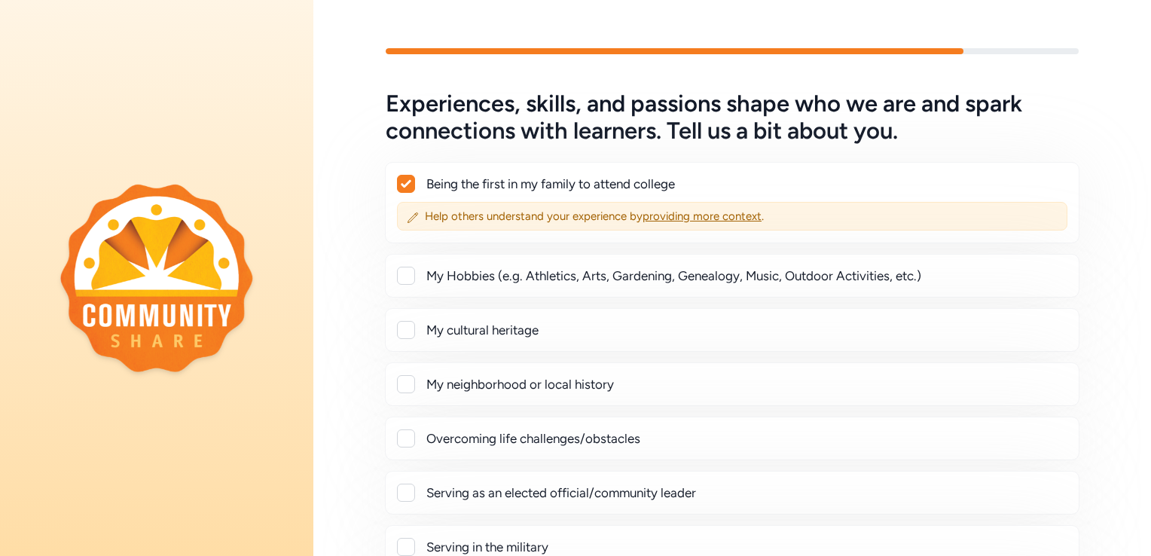
click at [407, 272] on div at bounding box center [406, 276] width 18 height 18
checkbox input "true"
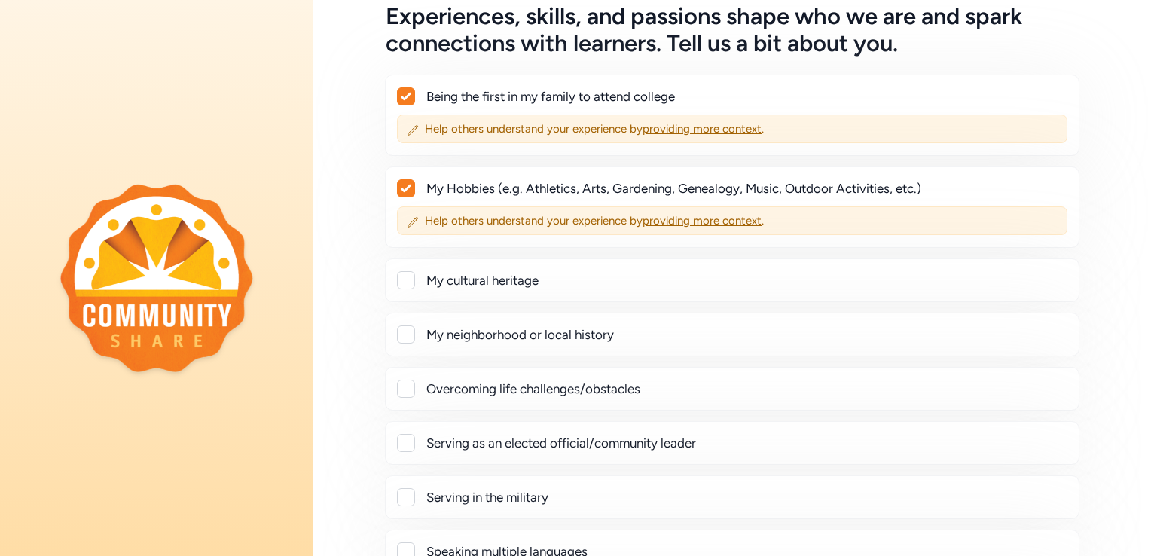
scroll to position [105, 0]
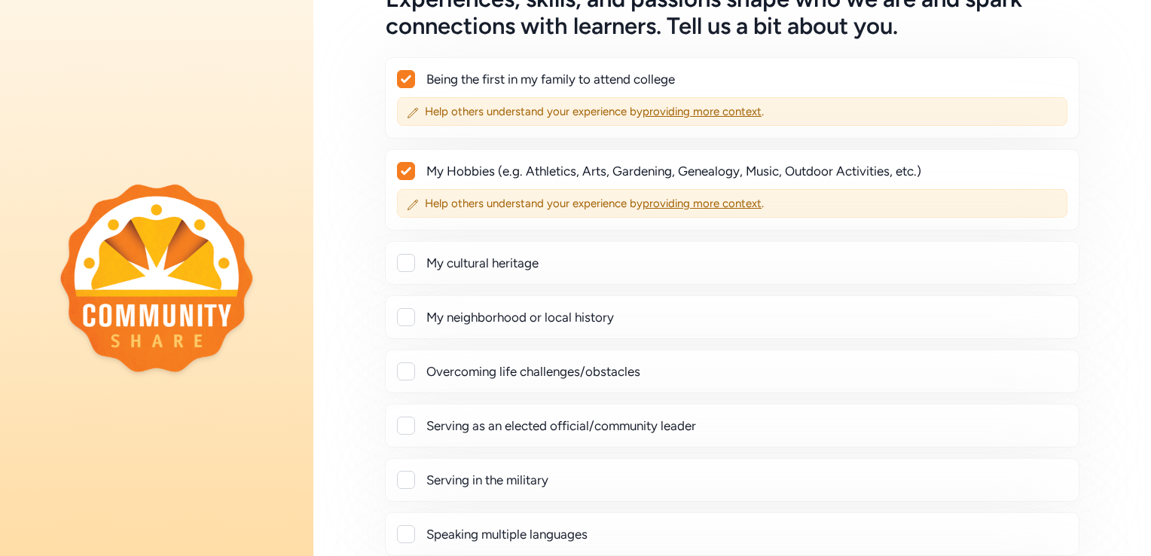
click at [407, 258] on div at bounding box center [406, 263] width 18 height 18
checkbox input "true"
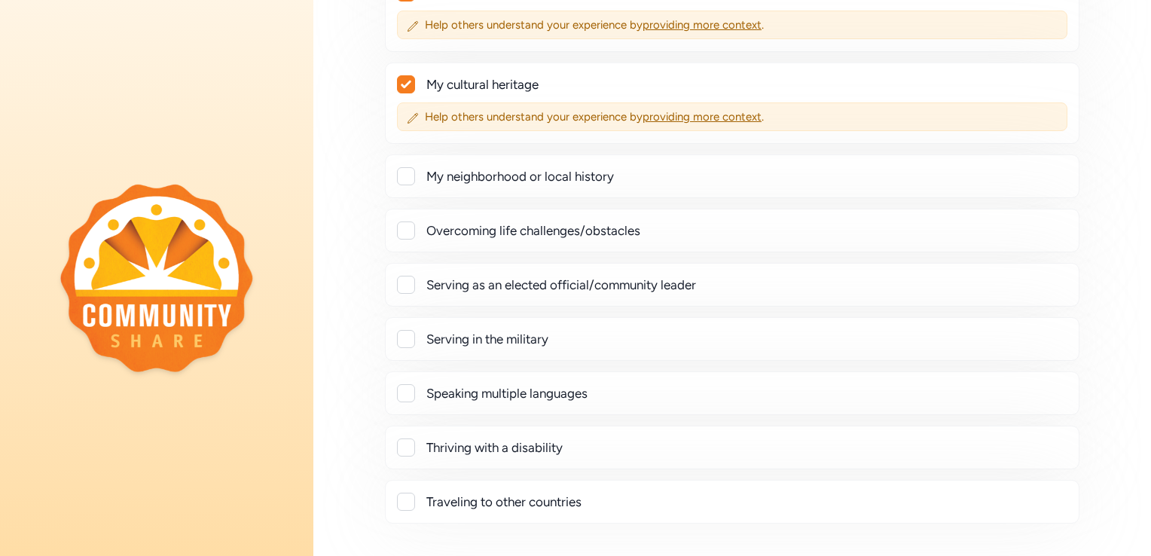
scroll to position [294, 0]
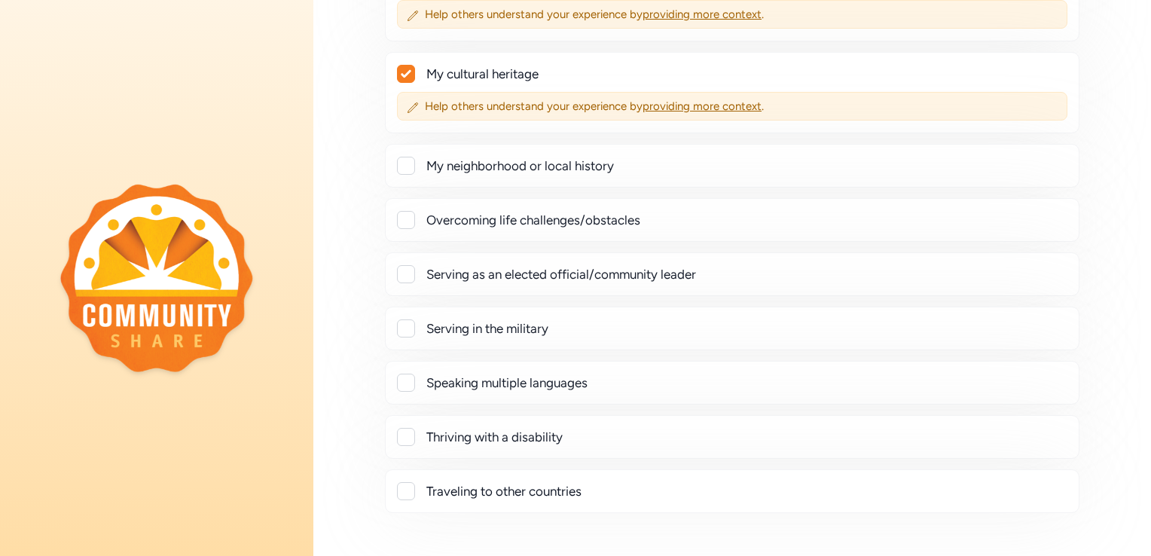
click at [406, 374] on div at bounding box center [406, 383] width 18 height 18
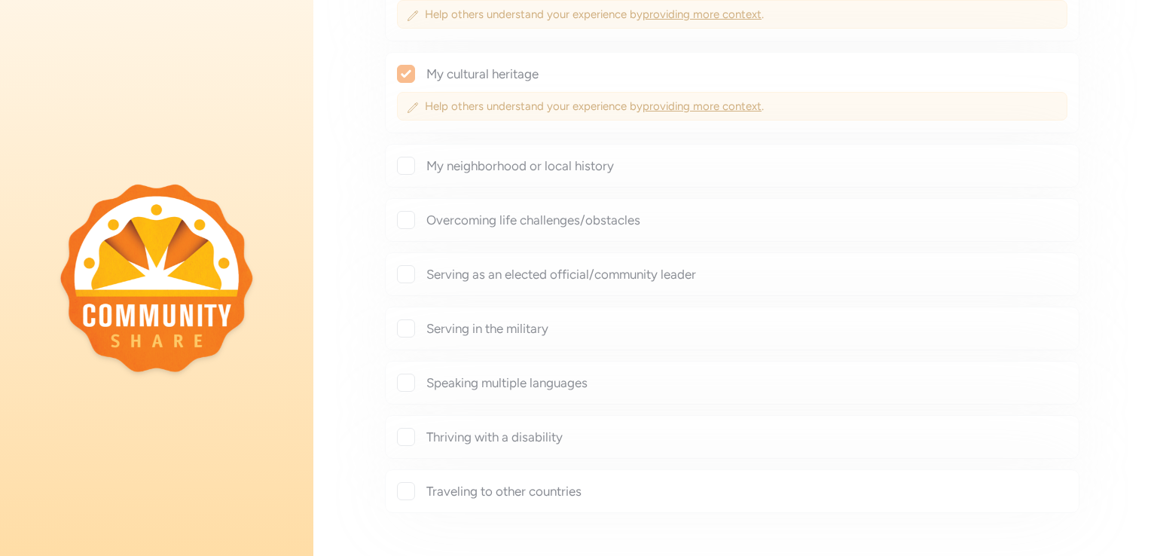
checkbox input "true"
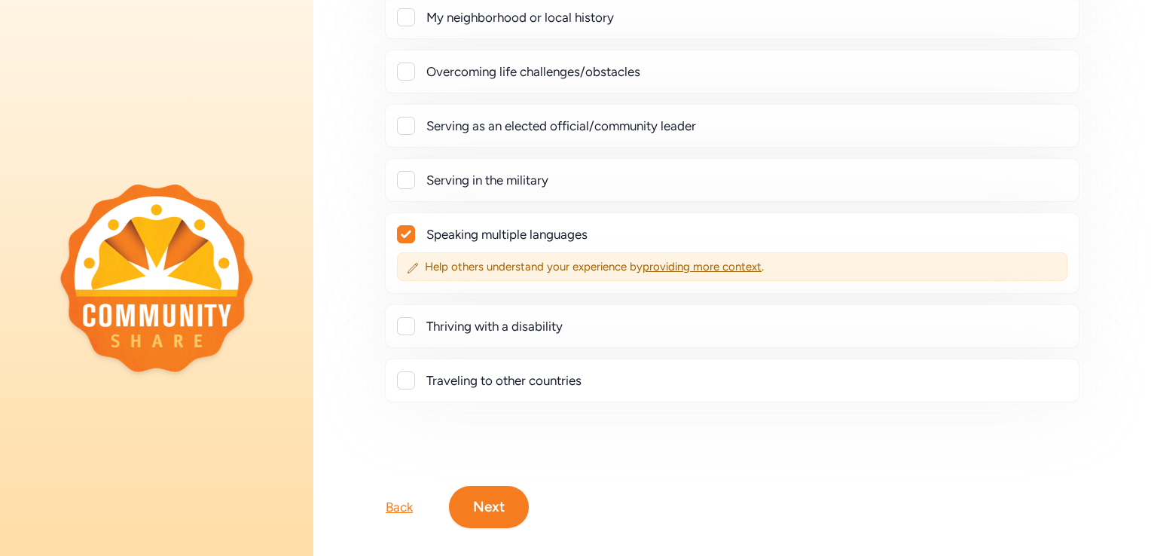
scroll to position [443, 0]
click at [406, 373] on div at bounding box center [406, 380] width 18 height 18
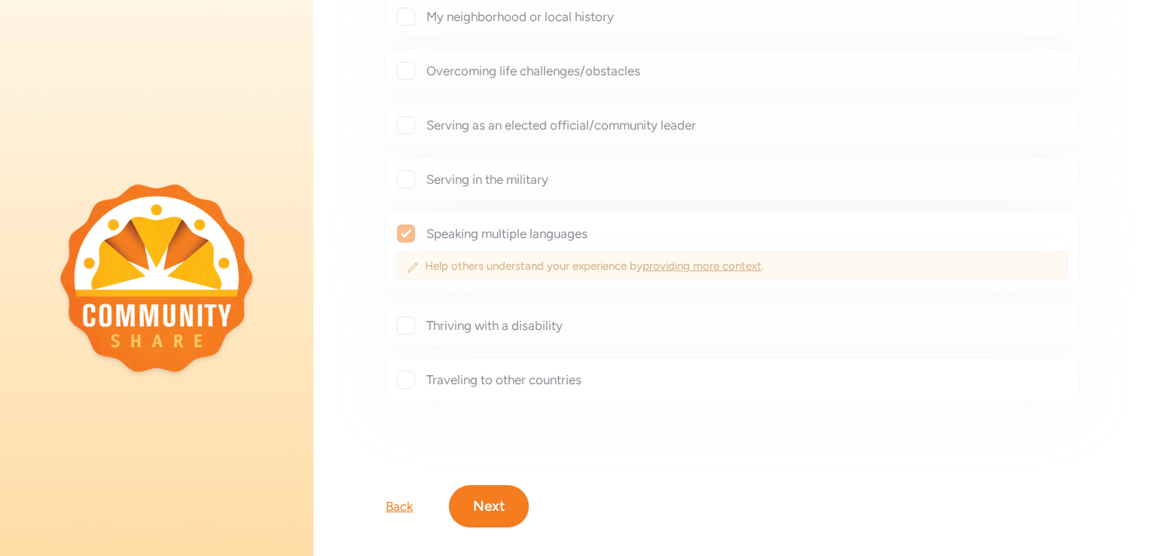
checkbox input "true"
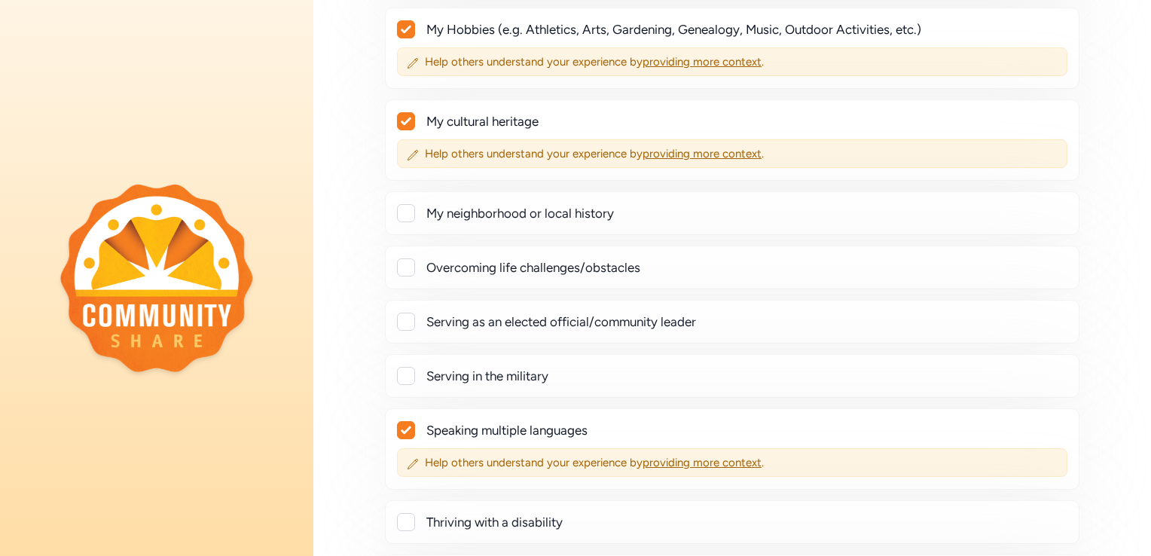
scroll to position [246, 0]
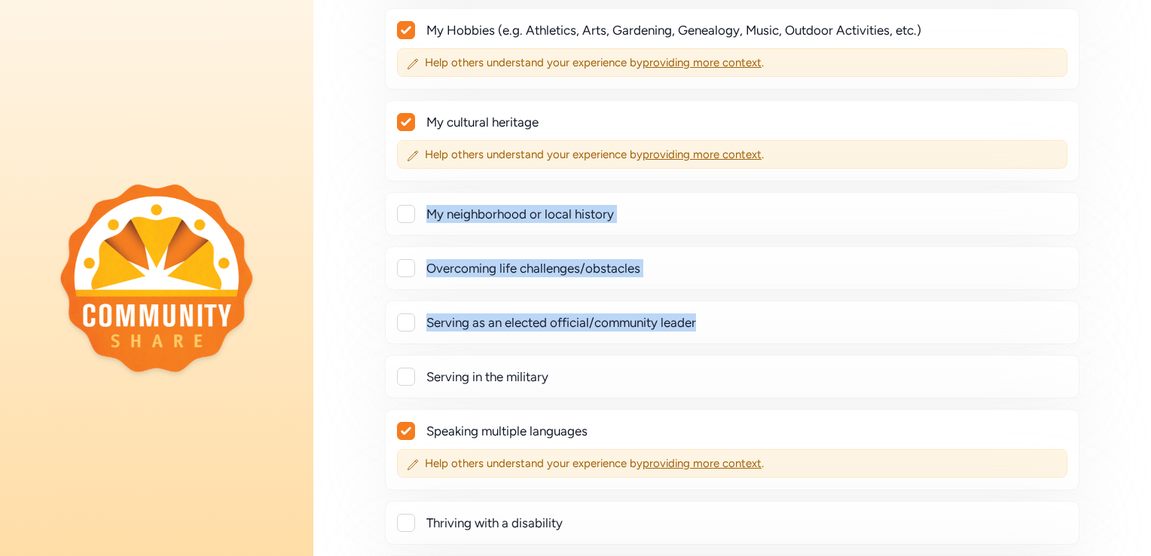
drag, startPoint x: 406, startPoint y: 373, endPoint x: 412, endPoint y: 215, distance: 158.3
click at [412, 215] on div "Being the first in my family to attend college Help others understand your expe…" at bounding box center [732, 276] width 693 height 719
drag, startPoint x: 412, startPoint y: 215, endPoint x: 380, endPoint y: 210, distance: 32.7
click at [380, 210] on div "Experiences, skills, and passions shape who we are and spark connections with l…" at bounding box center [732, 240] width 838 height 791
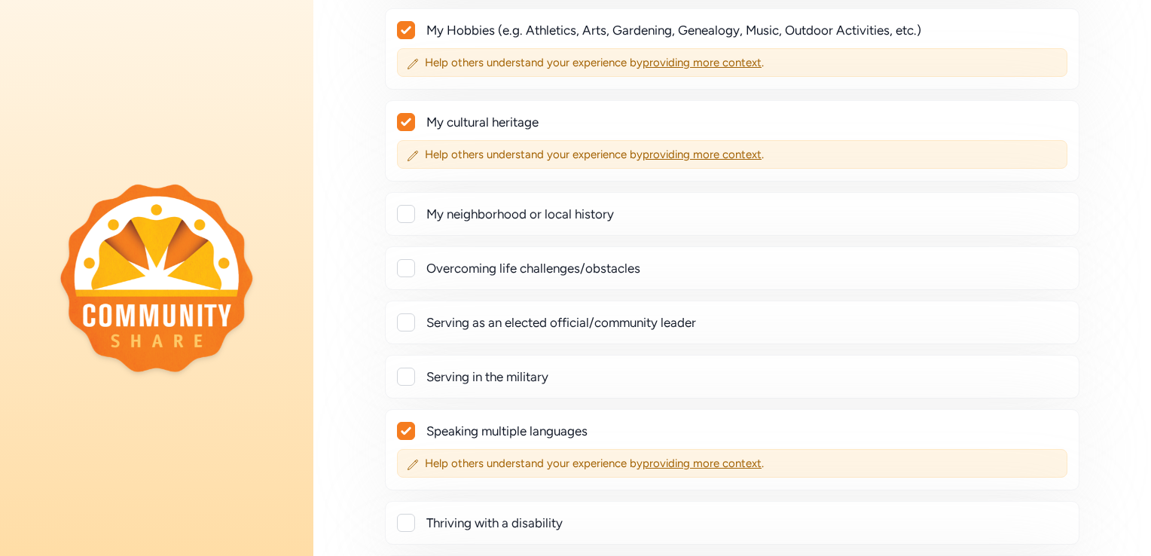
click at [630, 105] on div "My cultural heritage Help others understand your experience by providing more c…" at bounding box center [732, 140] width 695 height 81
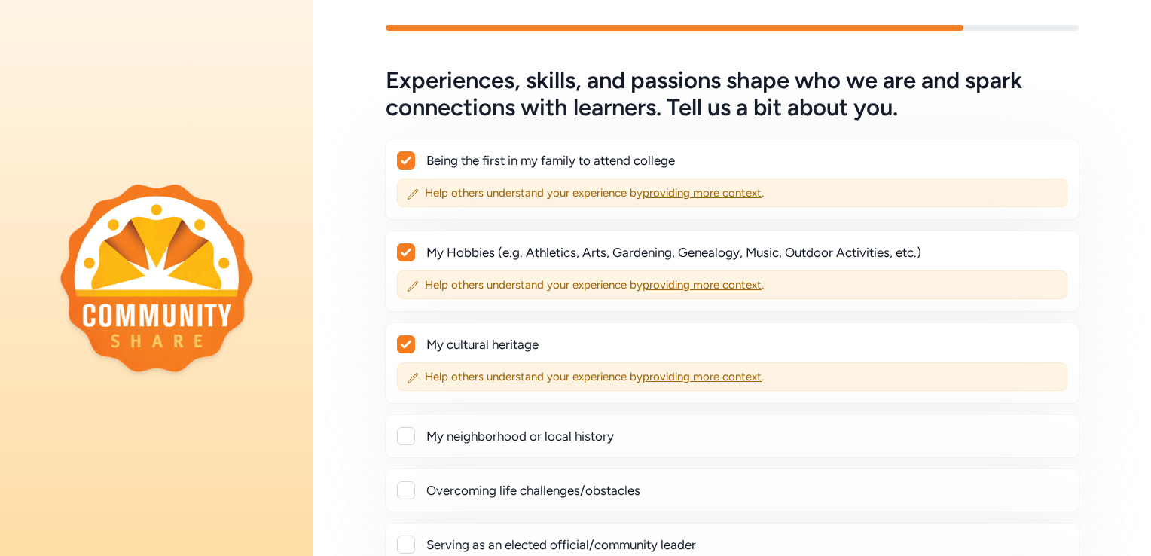
scroll to position [23, 0]
click at [401, 341] on icon at bounding box center [406, 345] width 11 height 9
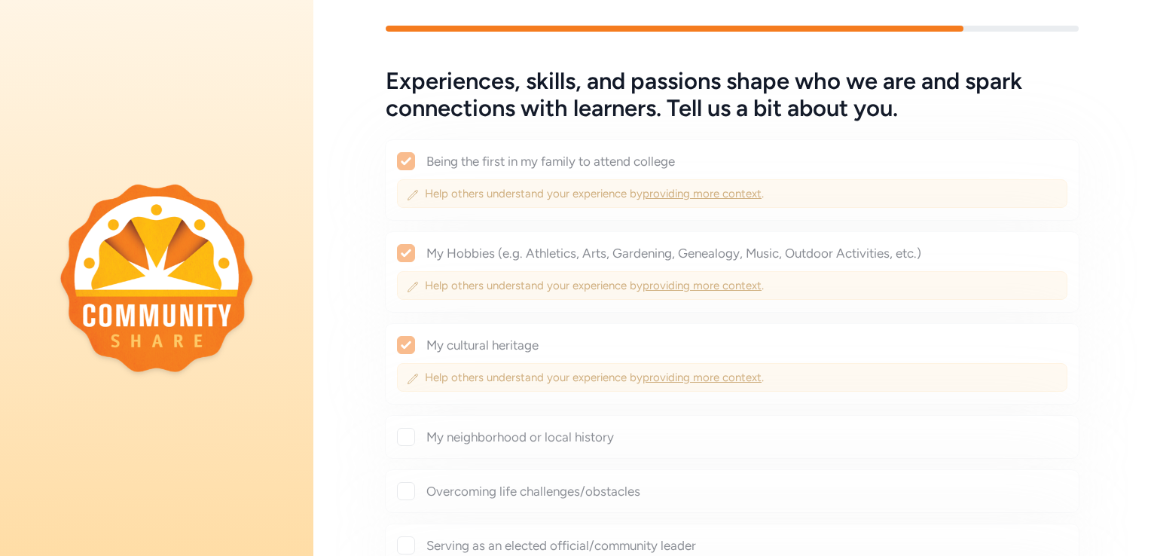
checkbox input "false"
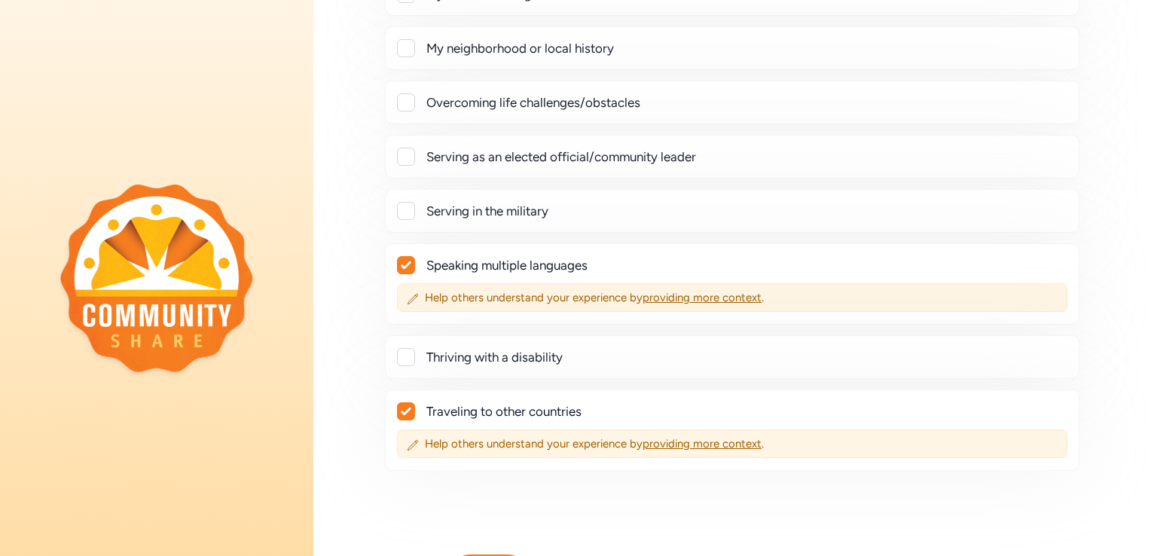
scroll to position [469, 0]
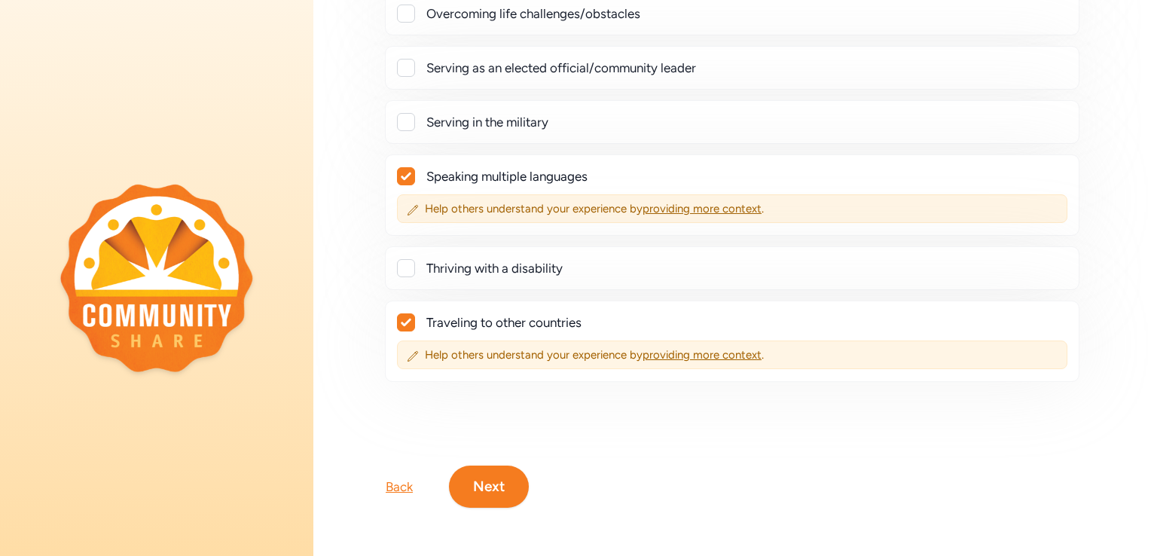
click at [490, 470] on button "Next" at bounding box center [489, 487] width 80 height 42
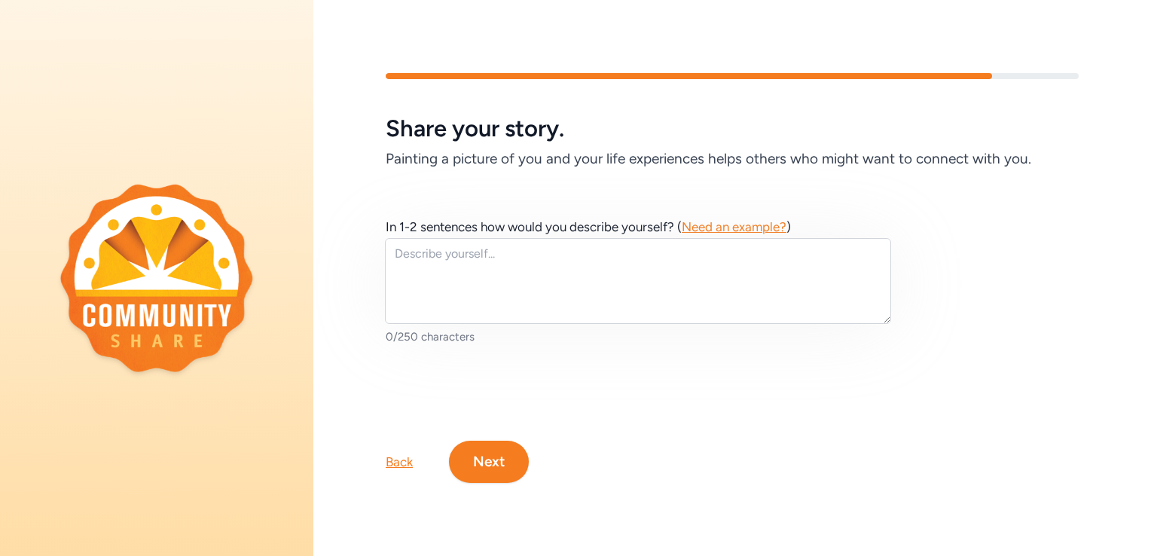
click at [397, 453] on div "Back" at bounding box center [399, 462] width 27 height 18
